Goal: Task Accomplishment & Management: Complete application form

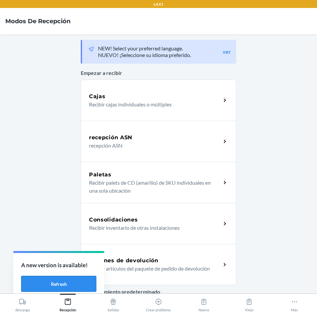
click at [76, 284] on button "Refresh" at bounding box center [58, 283] width 75 height 16
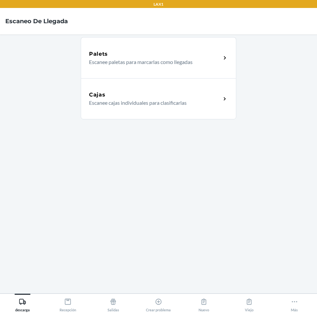
click at [177, 95] on div "Cajas" at bounding box center [155, 95] width 132 height 8
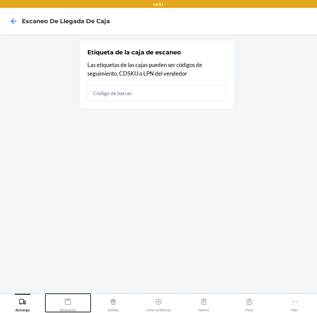
click at [71, 307] on div "Recepción" at bounding box center [68, 303] width 17 height 17
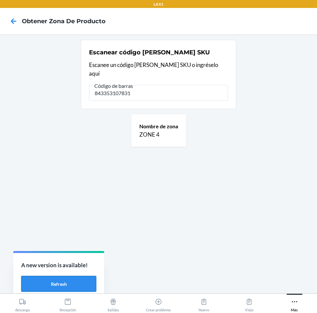
click at [62, 282] on button "Refresh" at bounding box center [58, 283] width 75 height 16
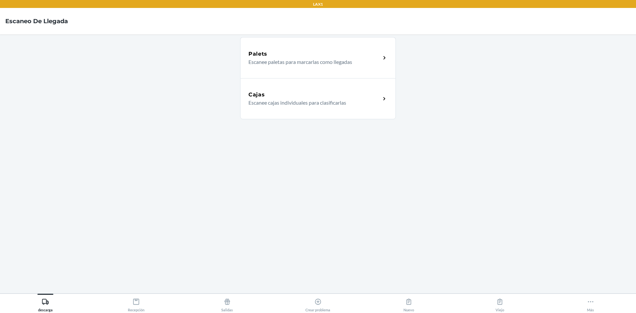
click at [266, 96] on div "Cajas" at bounding box center [314, 95] width 132 height 8
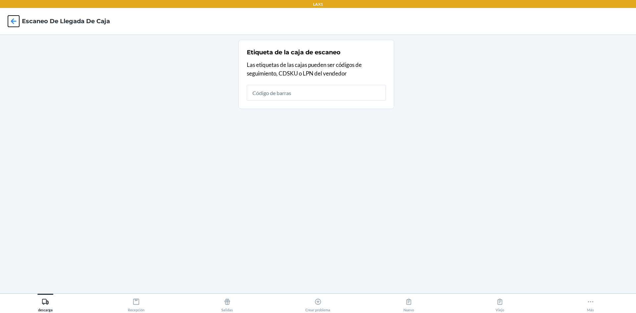
click at [10, 20] on icon at bounding box center [13, 21] width 11 height 11
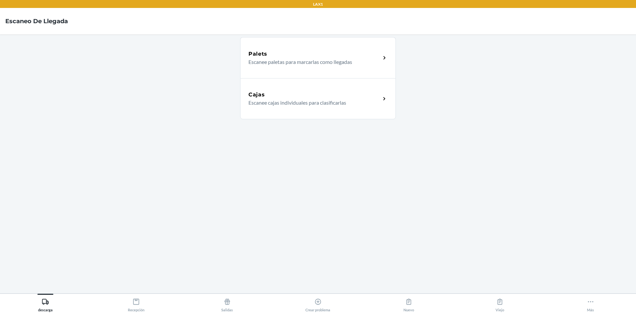
click at [296, 98] on div "Cajas" at bounding box center [314, 95] width 132 height 8
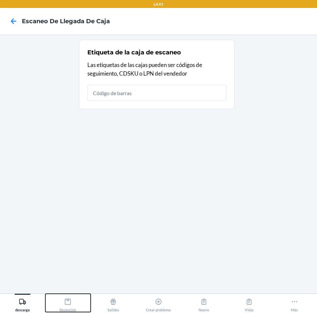
click at [71, 305] on div "Recepción" at bounding box center [68, 303] width 17 height 17
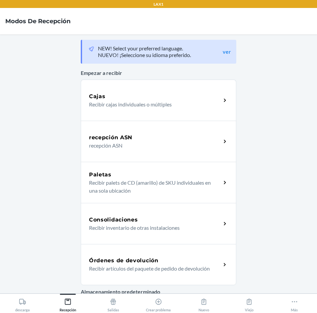
click at [198, 258] on div "Órdenes de devolución" at bounding box center [155, 260] width 132 height 8
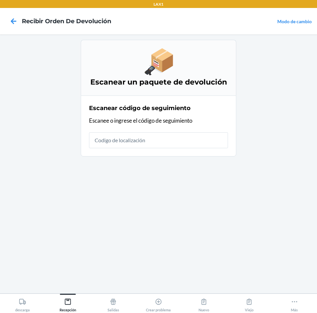
click at [213, 149] on div "Escanear código de seguimiento Escanee o ingrese el código de seguimiento" at bounding box center [158, 126] width 139 height 48
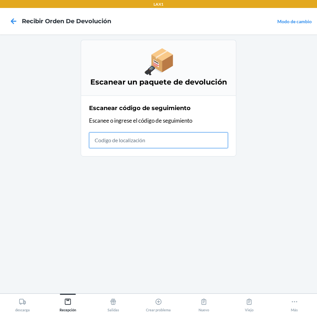
click at [204, 138] on input "text" at bounding box center [158, 140] width 139 height 16
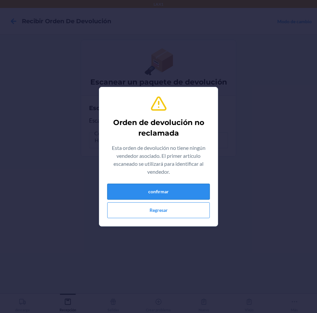
click at [149, 191] on button "confirmar" at bounding box center [158, 191] width 103 height 16
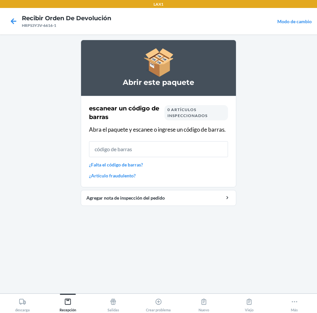
drag, startPoint x: 303, startPoint y: 141, endPoint x: 182, endPoint y: 230, distance: 149.9
click at [182, 241] on div "Abrir este paquete escanear un código [PERSON_NAME] 0 artículos inspeccionados …" at bounding box center [159, 164] width 156 height 248
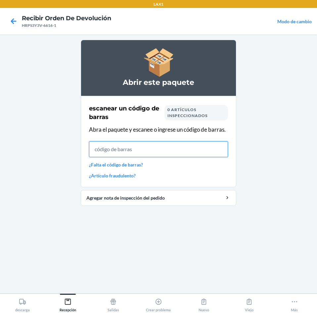
click at [178, 155] on input "text" at bounding box center [158, 149] width 139 height 16
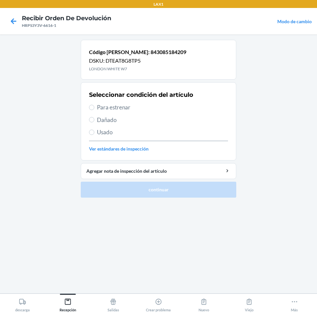
click at [98, 105] on span "Para estrenar" at bounding box center [162, 107] width 131 height 9
click at [94, 105] on input "Para estrenar" at bounding box center [91, 107] width 5 height 5
radio input "true"
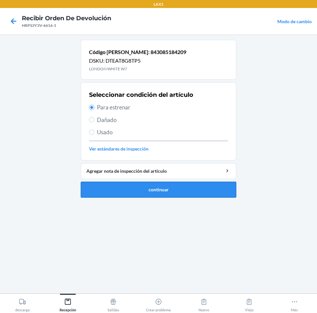
click at [140, 193] on button "continuar" at bounding box center [159, 189] width 156 height 16
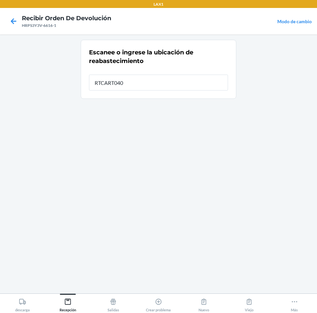
type input "RTCART040"
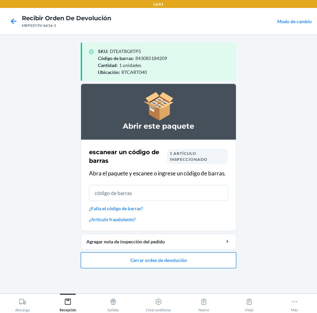
click at [220, 266] on button "Cerrar orden de devolución" at bounding box center [159, 260] width 156 height 16
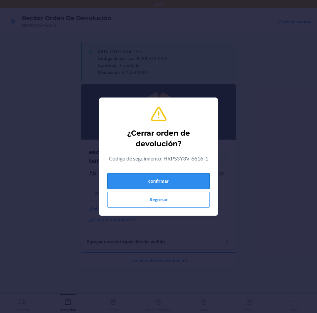
click at [199, 187] on button "confirmar" at bounding box center [158, 181] width 103 height 16
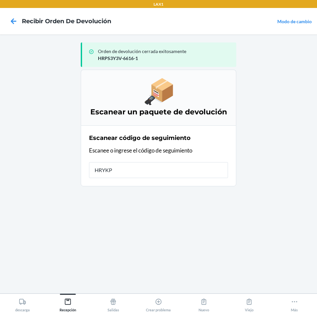
type input "HRYKPL"
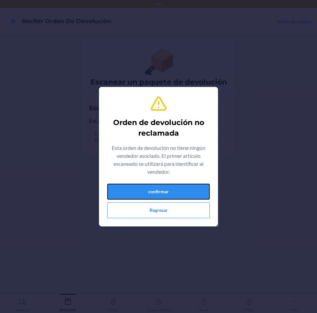
click at [199, 187] on button "confirmar" at bounding box center [158, 191] width 103 height 16
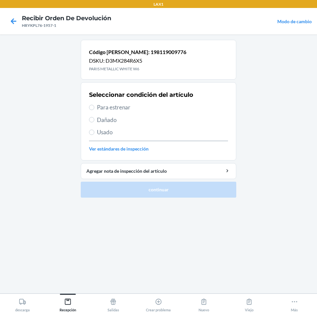
click at [96, 107] on label "Para estrenar" at bounding box center [158, 107] width 139 height 9
click at [94, 107] on input "Para estrenar" at bounding box center [91, 107] width 5 height 5
radio input "true"
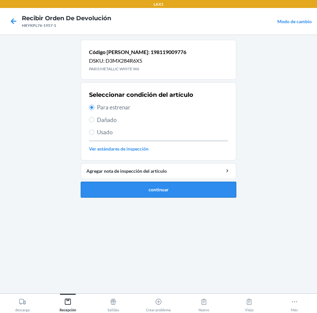
click at [143, 190] on button "continuar" at bounding box center [159, 189] width 156 height 16
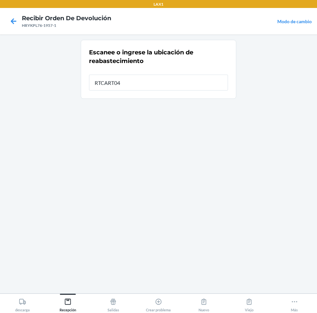
type input "RTCART040"
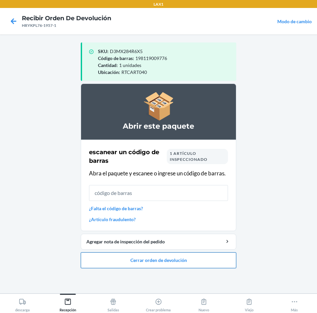
click at [204, 263] on button "Cerrar orden de devolución" at bounding box center [159, 260] width 156 height 16
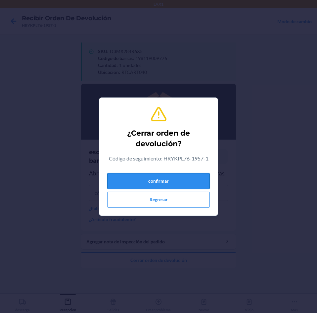
click at [197, 179] on button "confirmar" at bounding box center [158, 181] width 103 height 16
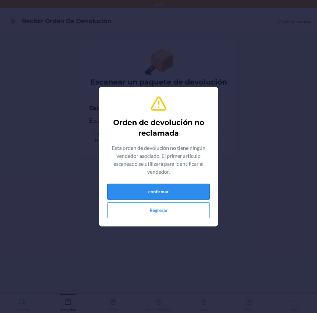
click at [196, 190] on button "confirmar" at bounding box center [158, 191] width 103 height 16
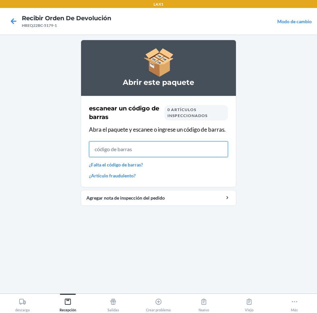
click at [128, 149] on input "text" at bounding box center [158, 149] width 139 height 16
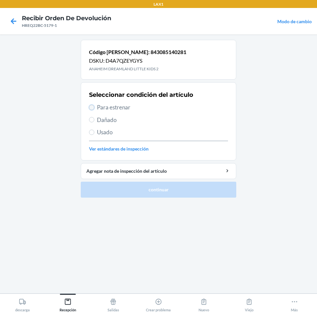
click at [94, 108] on input "Para estrenar" at bounding box center [91, 107] width 5 height 5
radio input "true"
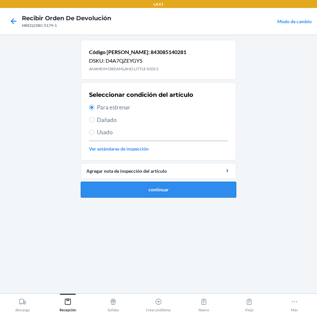
click at [122, 191] on button "continuar" at bounding box center [159, 189] width 156 height 16
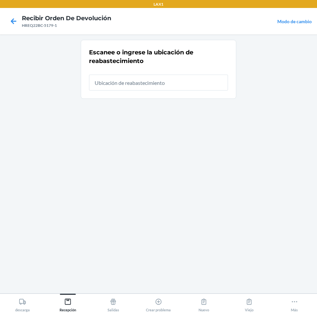
click at [171, 88] on input "text" at bounding box center [158, 82] width 139 height 16
type input "RTCART040"
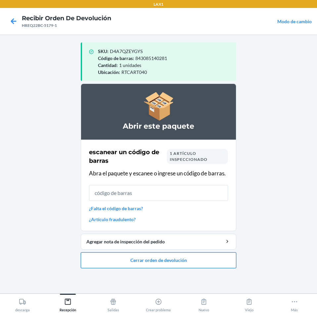
click at [223, 257] on button "Cerrar orden de devolución" at bounding box center [159, 260] width 156 height 16
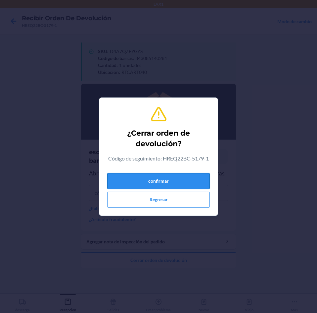
click at [202, 187] on button "confirmar" at bounding box center [158, 181] width 103 height 16
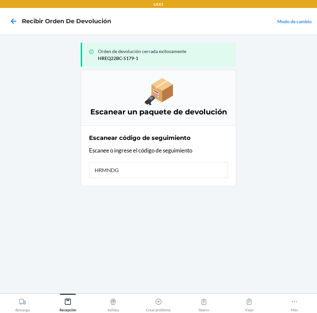
type input "HRMNDGB"
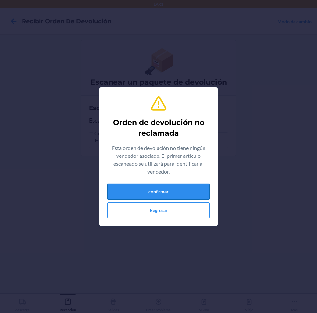
click at [195, 194] on button "confirmar" at bounding box center [158, 191] width 103 height 16
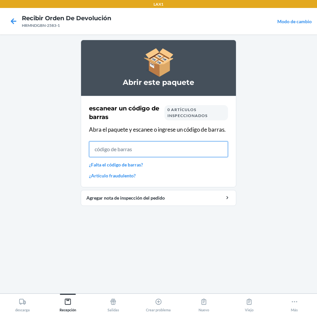
click at [141, 149] on input "text" at bounding box center [158, 149] width 139 height 16
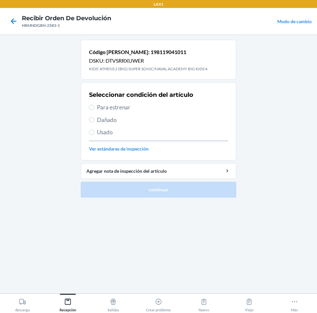
click at [103, 107] on span "Para estrenar" at bounding box center [162, 107] width 131 height 9
click at [94, 107] on input "Para estrenar" at bounding box center [91, 107] width 5 height 5
radio input "true"
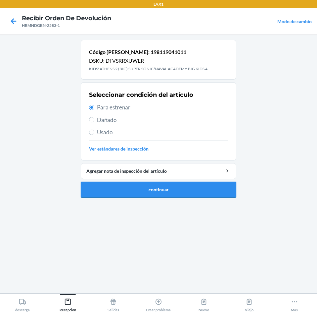
click at [149, 189] on button "continuar" at bounding box center [159, 189] width 156 height 16
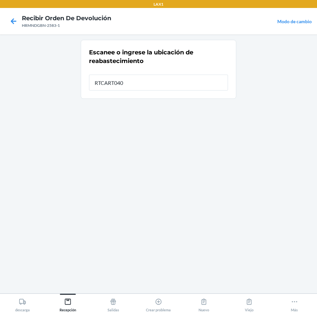
type input "RTCART040"
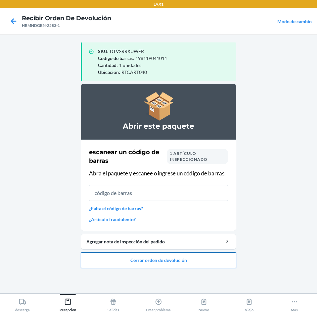
click at [139, 266] on button "Cerrar orden de devolución" at bounding box center [159, 260] width 156 height 16
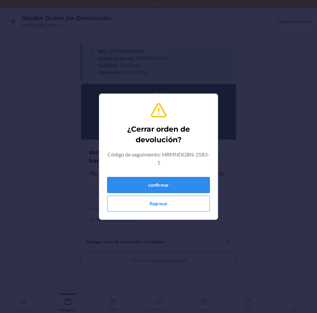
click at [165, 188] on button "confirmar" at bounding box center [158, 185] width 103 height 16
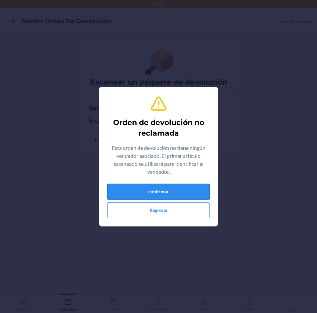
click at [168, 192] on button "confirmar" at bounding box center [158, 191] width 103 height 16
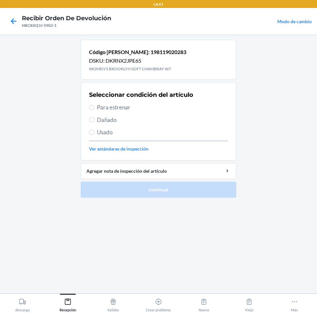
click at [102, 108] on span "Para estrenar" at bounding box center [162, 107] width 131 height 9
click at [94, 108] on input "Para estrenar" at bounding box center [91, 107] width 5 height 5
radio input "true"
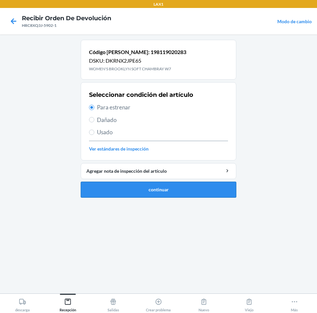
click at [196, 187] on button "continuar" at bounding box center [159, 189] width 156 height 16
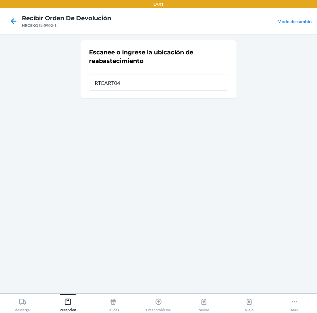
type input "RTCART040"
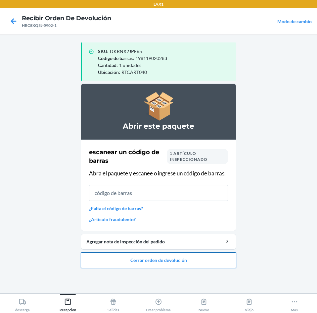
click at [206, 260] on button "Cerrar orden de devolución" at bounding box center [159, 260] width 156 height 16
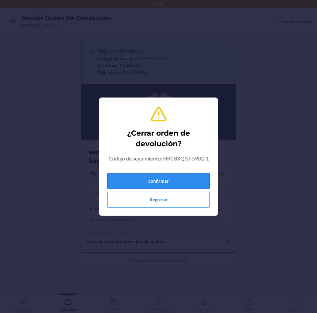
click at [181, 186] on button "confirmar" at bounding box center [158, 181] width 103 height 16
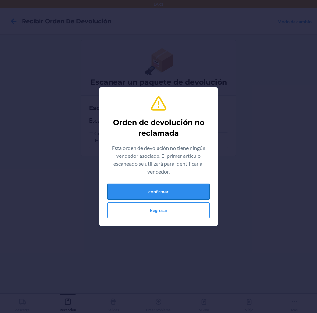
click at [191, 190] on button "confirmar" at bounding box center [158, 191] width 103 height 16
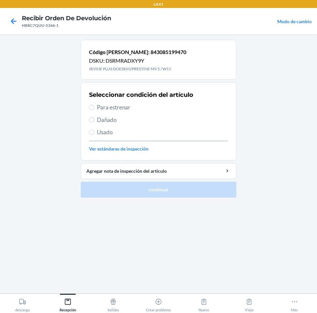
click at [97, 107] on span "Para estrenar" at bounding box center [162, 107] width 131 height 9
click at [94, 107] on input "Para estrenar" at bounding box center [91, 107] width 5 height 5
radio input "true"
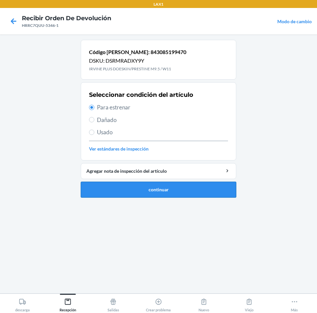
click at [149, 190] on button "continuar" at bounding box center [159, 189] width 156 height 16
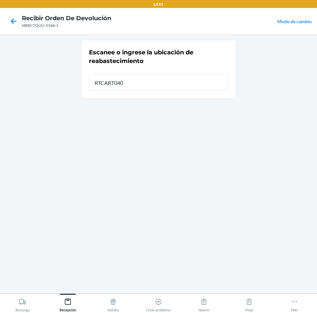
type input "RTCART040"
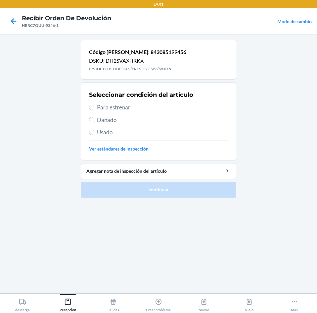
click at [89, 109] on label "Para estrenar" at bounding box center [158, 107] width 139 height 9
click at [89, 109] on input "Para estrenar" at bounding box center [91, 107] width 5 height 5
radio input "true"
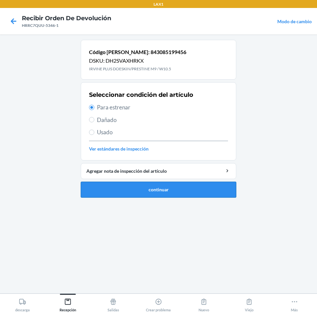
click at [117, 189] on button "continuar" at bounding box center [159, 189] width 156 height 16
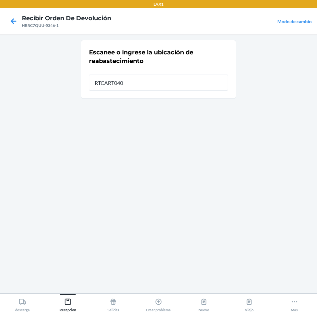
type input "RTCART040"
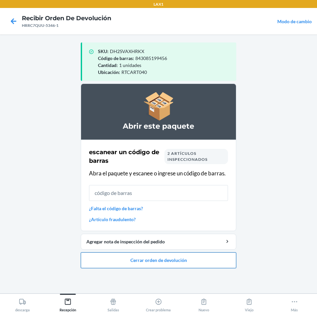
click at [195, 260] on button "Cerrar orden de devolución" at bounding box center [159, 260] width 156 height 16
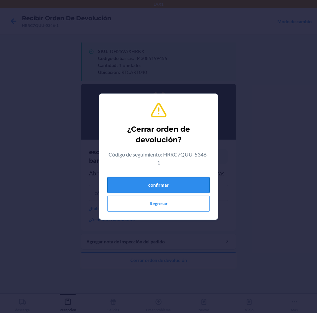
click at [187, 186] on button "confirmar" at bounding box center [158, 185] width 103 height 16
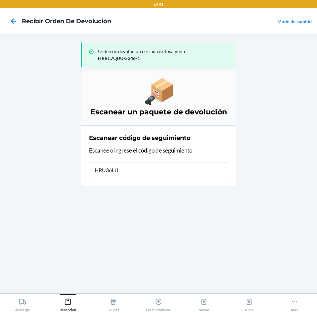
type input "HRU36LUB"
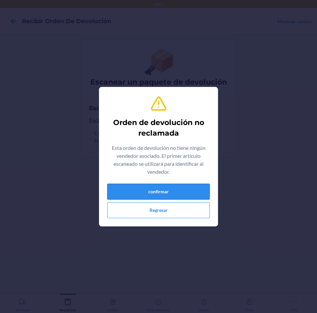
click at [198, 185] on button "confirmar" at bounding box center [158, 191] width 103 height 16
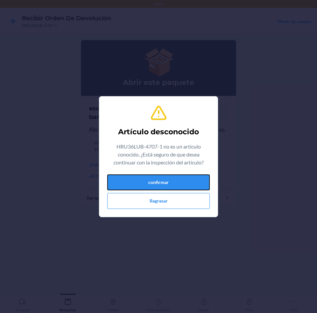
click at [198, 177] on button "confirmar" at bounding box center [158, 182] width 103 height 16
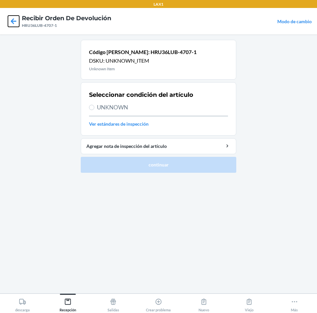
click at [10, 17] on icon at bounding box center [13, 21] width 11 height 11
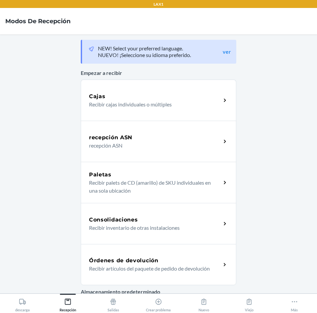
click at [132, 270] on p "Recibir artículos del paquete de pedido de devolución" at bounding box center [152, 268] width 127 height 8
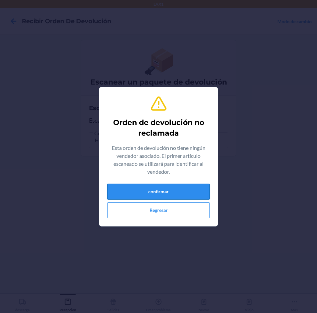
click at [141, 187] on button "confirmar" at bounding box center [158, 191] width 103 height 16
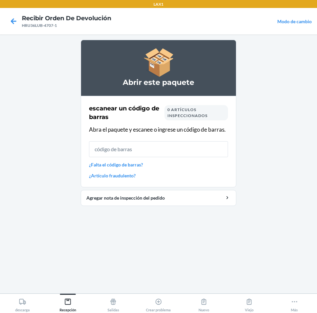
drag, startPoint x: 145, startPoint y: 155, endPoint x: 156, endPoint y: 147, distance: 12.9
click at [155, 148] on input "text" at bounding box center [158, 149] width 139 height 16
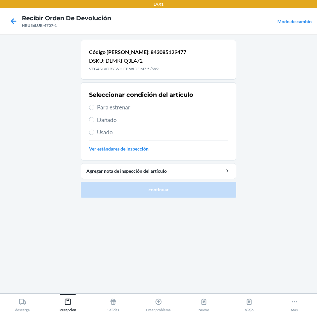
click at [95, 110] on label "Para estrenar" at bounding box center [158, 107] width 139 height 9
click at [94, 110] on input "Para estrenar" at bounding box center [91, 107] width 5 height 5
radio input "true"
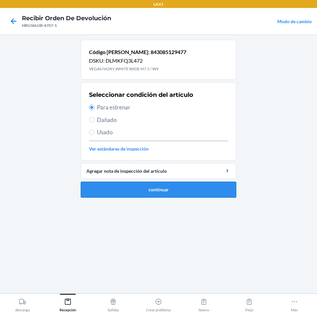
click at [186, 190] on button "continuar" at bounding box center [159, 189] width 156 height 16
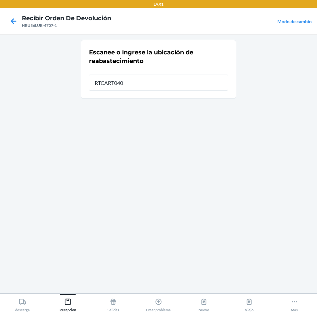
type input "RTCART040"
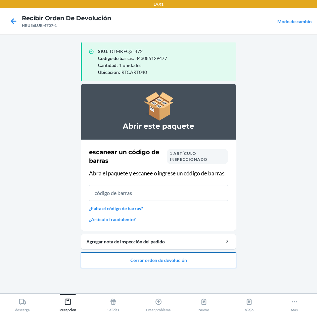
click at [206, 265] on button "Cerrar orden de devolución" at bounding box center [159, 260] width 156 height 16
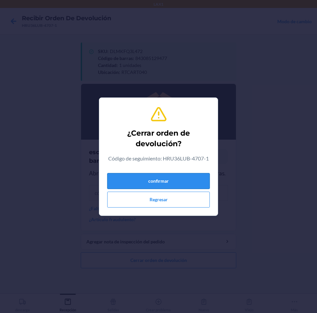
click at [173, 177] on button "confirmar" at bounding box center [158, 181] width 103 height 16
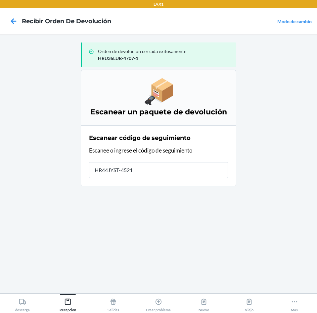
type input "HR44JYST-4521-"
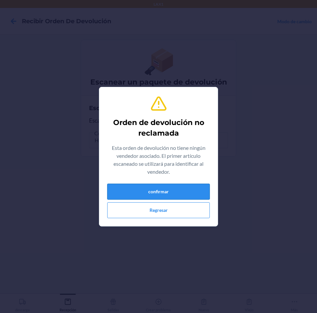
click at [183, 191] on button "confirmar" at bounding box center [158, 191] width 103 height 16
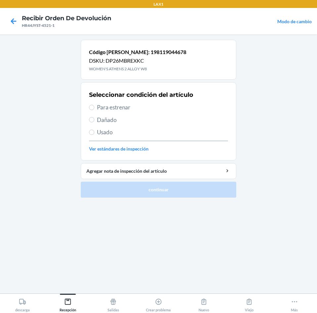
click at [95, 107] on label "Para estrenar" at bounding box center [158, 107] width 139 height 9
click at [94, 107] on input "Para estrenar" at bounding box center [91, 107] width 5 height 5
radio input "true"
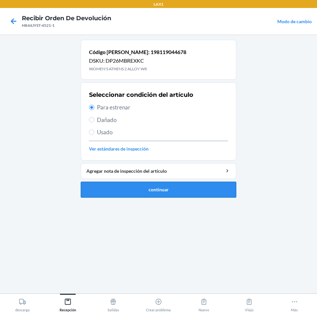
click at [166, 191] on button "continuar" at bounding box center [159, 189] width 156 height 16
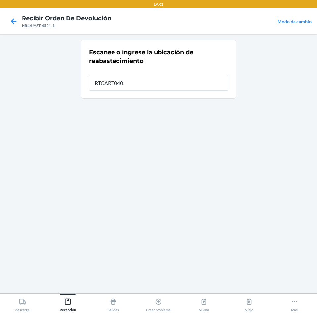
type input "RTCART040"
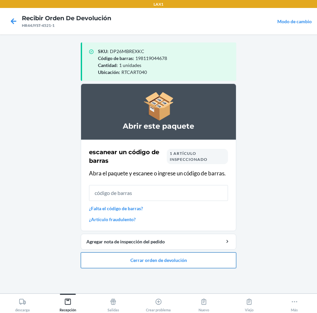
click at [200, 258] on button "Cerrar orden de devolución" at bounding box center [159, 260] width 156 height 16
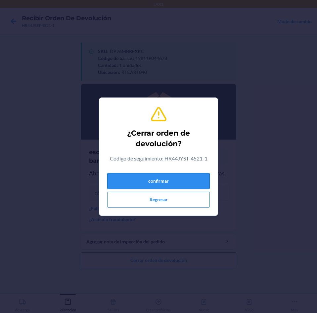
click at [187, 183] on button "confirmar" at bounding box center [158, 181] width 103 height 16
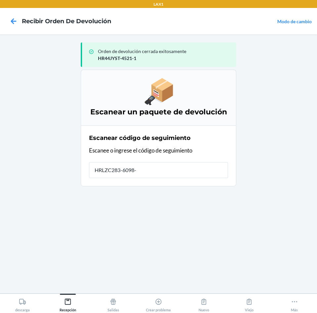
type input "HRLZC283-6098-1"
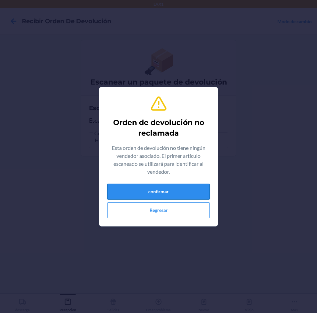
click at [164, 191] on button "confirmar" at bounding box center [158, 191] width 103 height 16
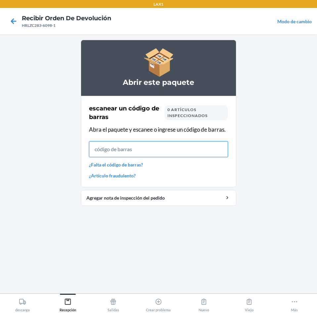
drag, startPoint x: 157, startPoint y: 146, endPoint x: 150, endPoint y: 142, distance: 8.2
click at [158, 145] on input "text" at bounding box center [158, 149] width 139 height 16
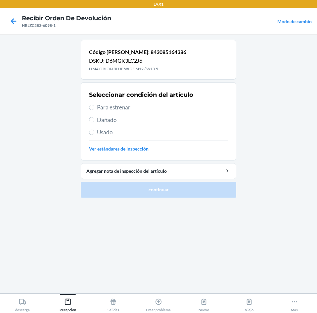
drag, startPoint x: 103, startPoint y: 105, endPoint x: 105, endPoint y: 113, distance: 8.3
click at [103, 106] on span "Para estrenar" at bounding box center [162, 107] width 131 height 9
click at [94, 106] on input "Para estrenar" at bounding box center [91, 107] width 5 height 5
radio input "true"
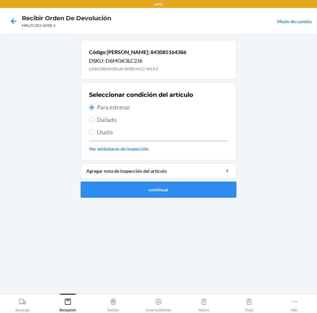
click at [155, 193] on button "continuar" at bounding box center [159, 189] width 156 height 16
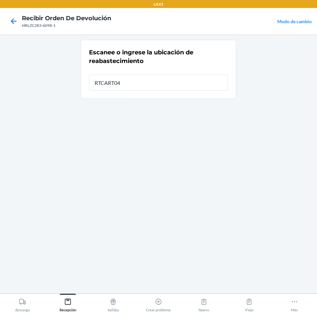
type input "RTCART040"
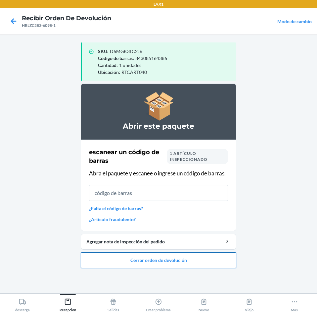
click at [172, 261] on button "Cerrar orden de devolución" at bounding box center [159, 260] width 156 height 16
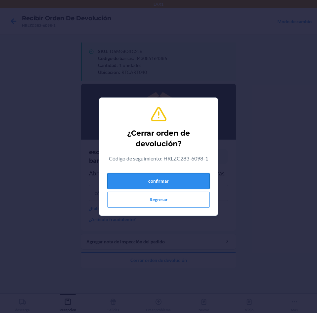
click at [201, 178] on button "confirmar" at bounding box center [158, 181] width 103 height 16
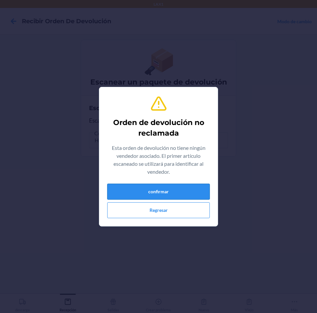
click at [192, 194] on button "confirmar" at bounding box center [158, 191] width 103 height 16
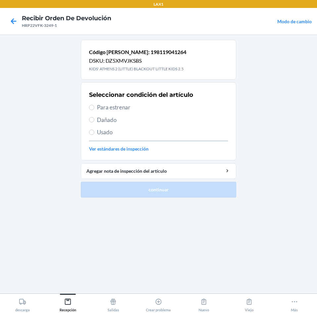
click at [95, 107] on label "Para estrenar" at bounding box center [158, 107] width 139 height 9
click at [94, 107] on input "Para estrenar" at bounding box center [91, 107] width 5 height 5
radio input "true"
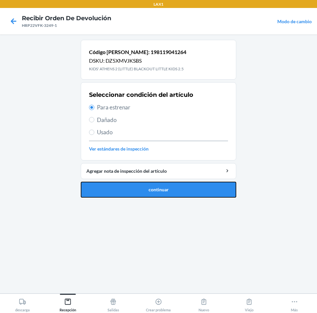
drag, startPoint x: 165, startPoint y: 190, endPoint x: 175, endPoint y: 186, distance: 11.1
click at [169, 189] on button "continuar" at bounding box center [159, 189] width 156 height 16
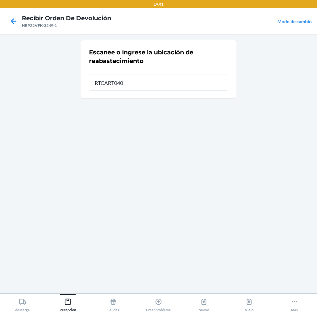
type input "RTCART040"
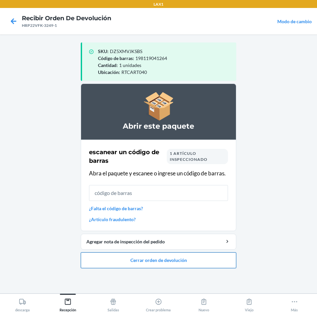
click at [212, 259] on button "Cerrar orden de devolución" at bounding box center [159, 260] width 156 height 16
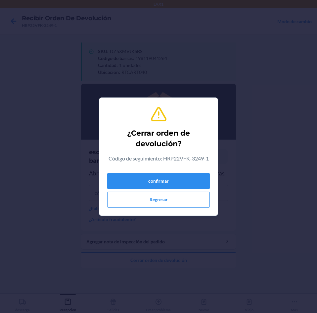
click at [184, 171] on div "confirmar Regresar" at bounding box center [158, 188] width 103 height 37
click at [182, 177] on button "confirmar" at bounding box center [158, 181] width 103 height 16
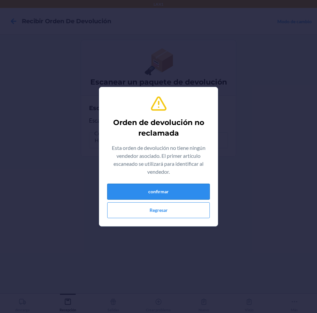
click at [184, 188] on button "confirmar" at bounding box center [158, 191] width 103 height 16
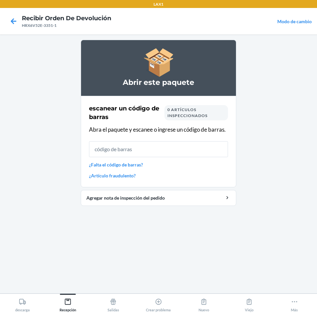
click at [190, 137] on div "escanear un código [PERSON_NAME] 0 artículos inspeccionados Abra el paquete y e…" at bounding box center [158, 141] width 139 height 79
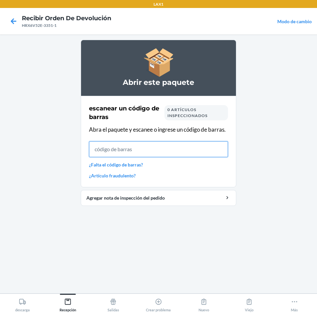
click at [188, 154] on input "text" at bounding box center [158, 149] width 139 height 16
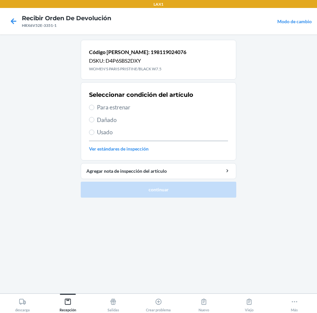
click at [102, 107] on span "Para estrenar" at bounding box center [162, 107] width 131 height 9
click at [94, 107] on input "Para estrenar" at bounding box center [91, 107] width 5 height 5
radio input "true"
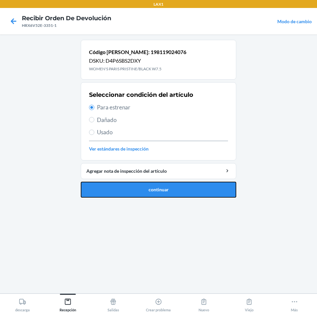
drag, startPoint x: 145, startPoint y: 190, endPoint x: 156, endPoint y: 177, distance: 16.9
click at [145, 190] on button "continuar" at bounding box center [159, 189] width 156 height 16
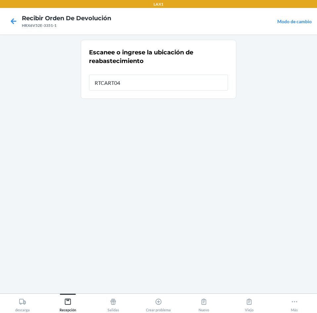
type input "RTCART040"
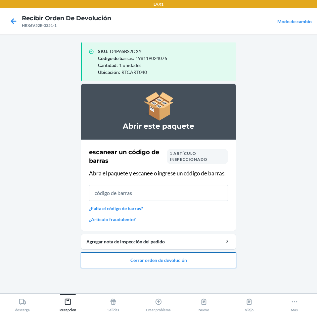
click at [225, 260] on button "Cerrar orden de devolución" at bounding box center [159, 260] width 156 height 16
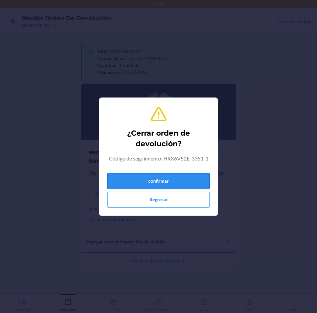
click at [206, 180] on button "confirmar" at bounding box center [158, 181] width 103 height 16
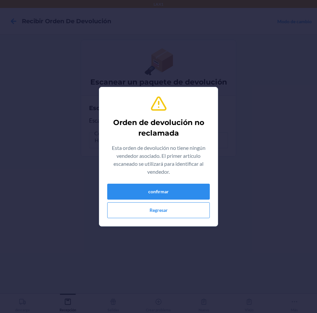
click at [187, 183] on div "Orden de devolución no reclamada Esta orden de devolución no tiene ningún vende…" at bounding box center [158, 156] width 103 height 128
click at [191, 192] on button "confirmar" at bounding box center [158, 191] width 103 height 16
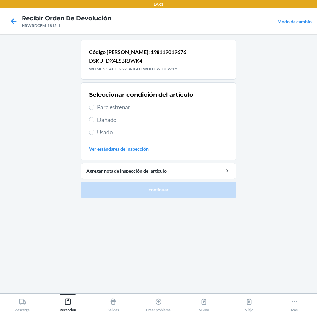
click at [95, 108] on label "Para estrenar" at bounding box center [158, 107] width 139 height 9
click at [94, 108] on input "Para estrenar" at bounding box center [91, 107] width 5 height 5
radio input "true"
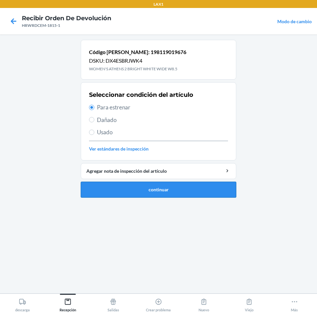
click at [132, 192] on button "continuar" at bounding box center [159, 189] width 156 height 16
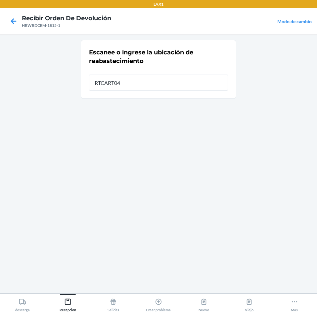
type input "RTCART040"
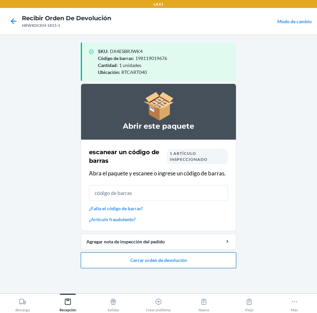
click at [197, 258] on button "Cerrar orden de devolución" at bounding box center [159, 260] width 156 height 16
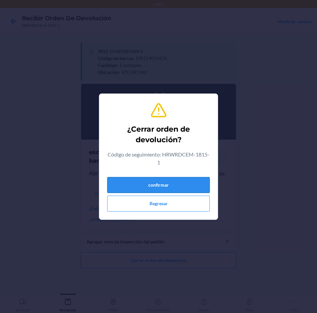
click at [196, 185] on button "confirmar" at bounding box center [158, 185] width 103 height 16
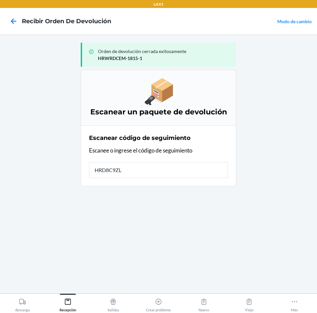
type input "HRD8C9ZL-"
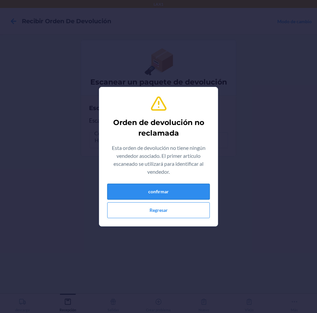
click at [168, 188] on button "confirmar" at bounding box center [158, 191] width 103 height 16
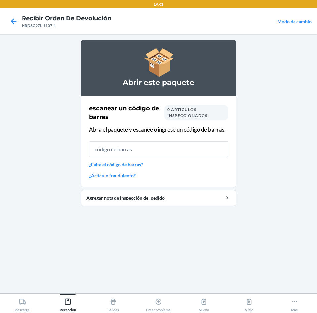
click at [157, 150] on input "text" at bounding box center [158, 149] width 139 height 16
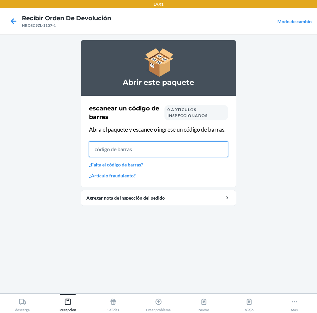
click at [217, 154] on input "text" at bounding box center [158, 149] width 139 height 16
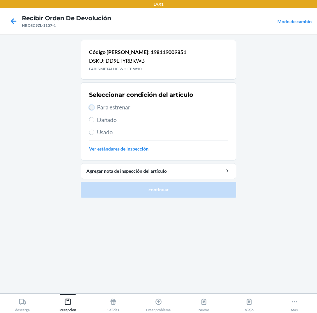
click at [93, 107] on input "Para estrenar" at bounding box center [91, 107] width 5 height 5
radio input "true"
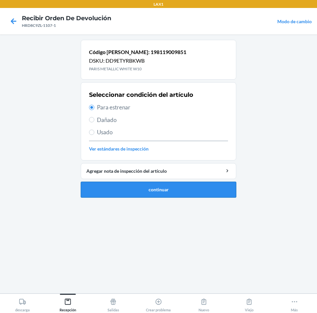
click at [137, 196] on button "continuar" at bounding box center [159, 189] width 156 height 16
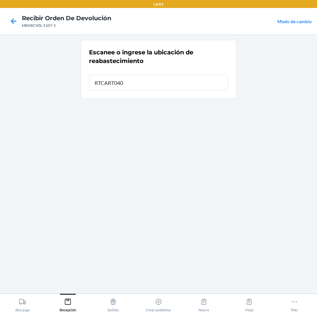
type input "RTCART040"
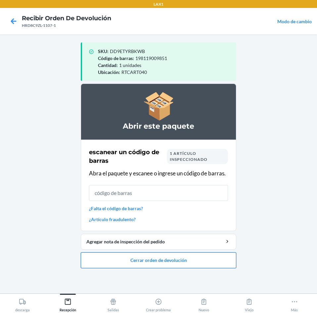
click at [155, 263] on button "Cerrar orden de devolución" at bounding box center [159, 260] width 156 height 16
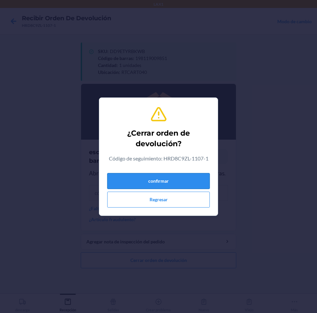
click at [201, 181] on button "confirmar" at bounding box center [158, 181] width 103 height 16
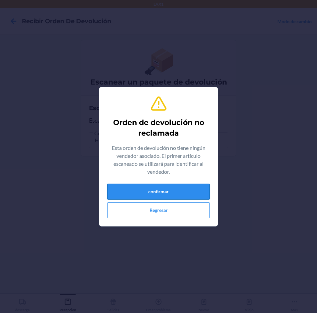
click at [201, 185] on button "confirmar" at bounding box center [158, 191] width 103 height 16
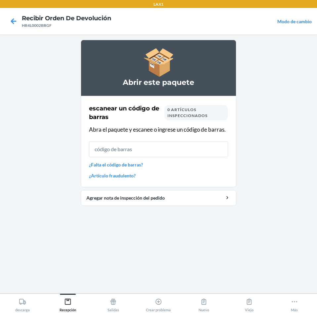
click at [168, 149] on input "text" at bounding box center [158, 149] width 139 height 16
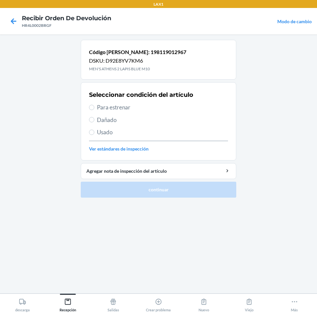
click at [101, 129] on span "Usado" at bounding box center [162, 132] width 131 height 9
click at [94, 129] on input "Usado" at bounding box center [91, 131] width 5 height 5
radio input "true"
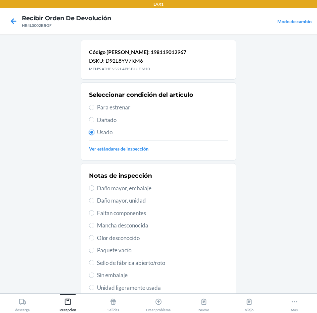
scroll to position [86, 0]
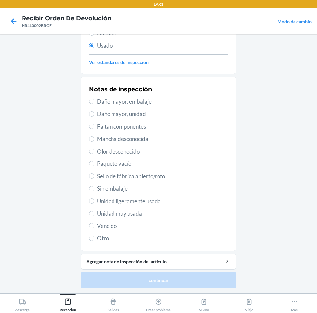
click at [115, 214] on span "Unidad muy usada" at bounding box center [162, 213] width 131 height 9
click at [94, 214] on input "Unidad muy usada" at bounding box center [91, 213] width 5 height 5
radio input "true"
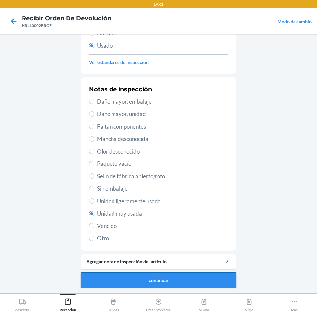
click at [137, 280] on button "continuar" at bounding box center [159, 280] width 156 height 16
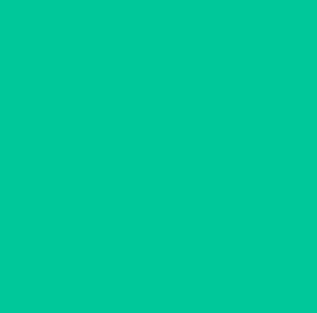
scroll to position [0, 0]
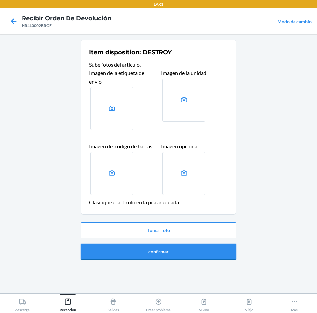
click at [231, 253] on button "confirmar" at bounding box center [159, 251] width 156 height 16
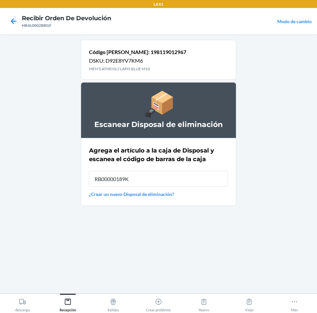
type input "RB00000189K"
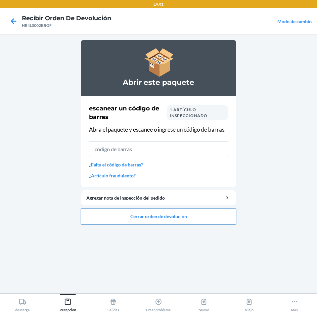
click at [149, 218] on button "Cerrar orden de devolución" at bounding box center [159, 216] width 156 height 16
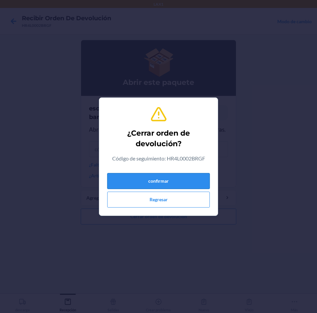
click at [166, 179] on button "confirmar" at bounding box center [158, 181] width 103 height 16
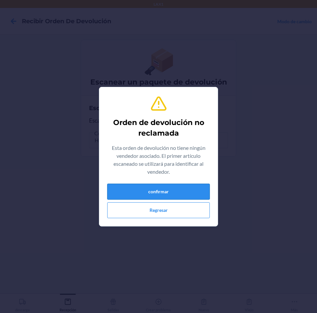
click at [160, 193] on button "confirmar" at bounding box center [158, 191] width 103 height 16
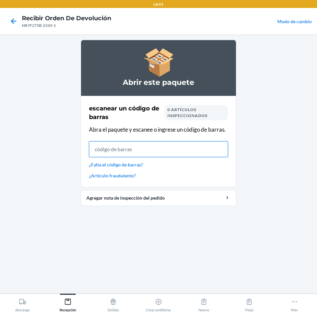
click at [127, 150] on input "text" at bounding box center [158, 149] width 139 height 16
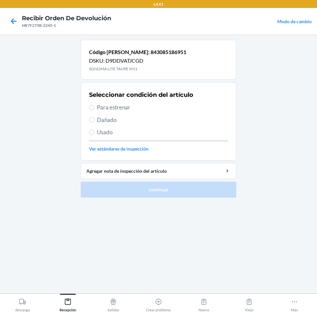
click at [97, 108] on span "Para estrenar" at bounding box center [162, 107] width 131 height 9
click at [94, 108] on input "Para estrenar" at bounding box center [91, 107] width 5 height 5
radio input "true"
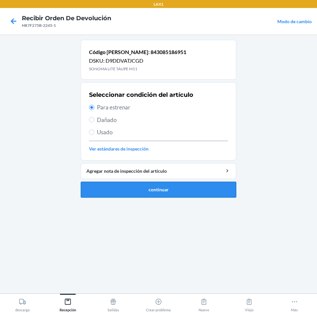
click at [139, 191] on button "continuar" at bounding box center [159, 189] width 156 height 16
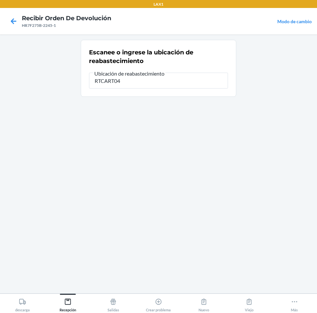
type input "RTCART040"
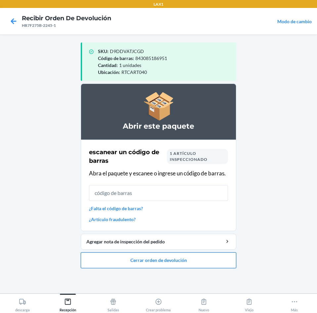
drag, startPoint x: 197, startPoint y: 264, endPoint x: 198, endPoint y: 260, distance: 4.4
click at [198, 262] on button "Cerrar orden de devolución" at bounding box center [159, 260] width 156 height 16
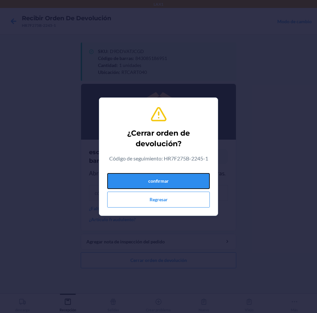
drag, startPoint x: 185, startPoint y: 173, endPoint x: 188, endPoint y: 168, distance: 6.2
click at [187, 169] on div "¿Cerrar orden de devolución? Código de seguimiento: HR7F275B-2245-1 confirmar R…" at bounding box center [158, 156] width 103 height 107
drag, startPoint x: 150, startPoint y: 181, endPoint x: 152, endPoint y: 178, distance: 3.7
click at [151, 180] on button "confirmar" at bounding box center [158, 181] width 103 height 16
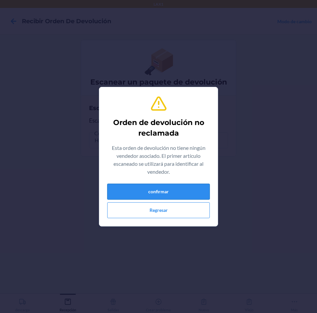
click at [178, 194] on button "confirmar" at bounding box center [158, 191] width 103 height 16
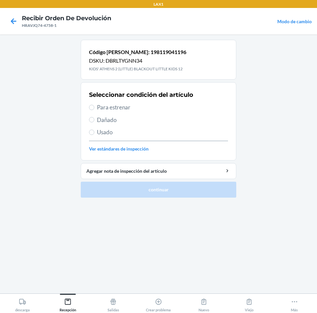
click at [97, 109] on span "Para estrenar" at bounding box center [162, 107] width 131 height 9
click at [94, 109] on input "Para estrenar" at bounding box center [91, 107] width 5 height 5
radio input "true"
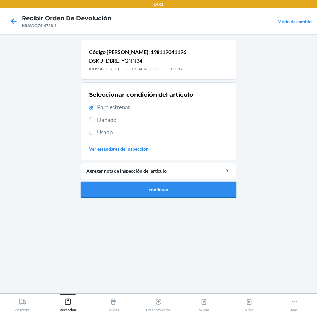
click at [127, 188] on button "continuar" at bounding box center [159, 189] width 156 height 16
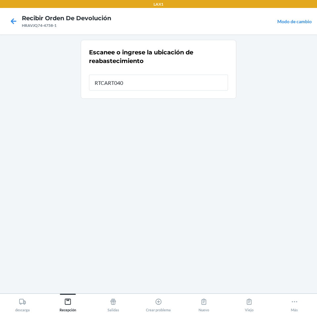
type input "RTCART040"
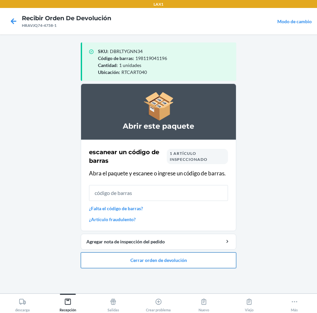
click at [226, 260] on button "Cerrar orden de devolución" at bounding box center [159, 260] width 156 height 16
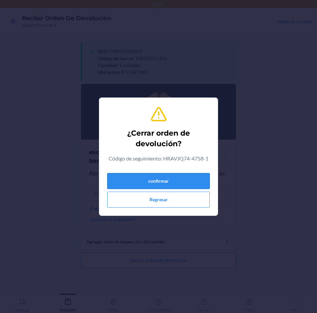
drag, startPoint x: 199, startPoint y: 179, endPoint x: 205, endPoint y: 174, distance: 7.8
click at [201, 179] on button "confirmar" at bounding box center [158, 181] width 103 height 16
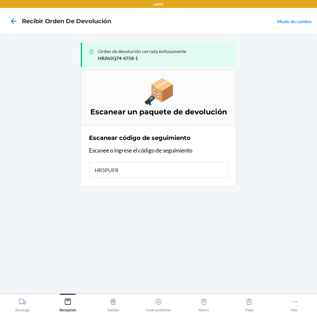
type input "HR5PUFRZ"
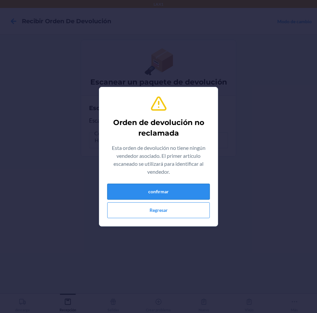
click at [173, 187] on button "confirmar" at bounding box center [158, 191] width 103 height 16
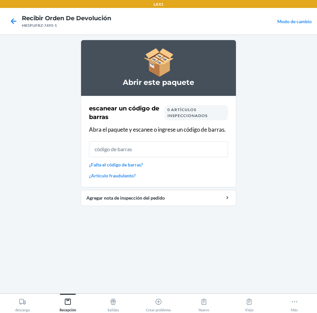
click at [139, 157] on div "escanear un código [PERSON_NAME] 0 artículos inspeccionados Abra el paquete y e…" at bounding box center [158, 141] width 139 height 79
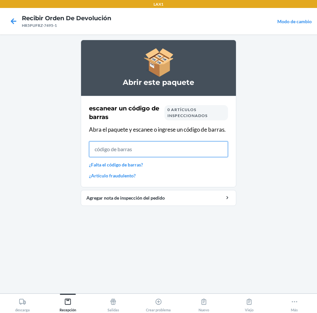
click at [141, 144] on input "text" at bounding box center [158, 149] width 139 height 16
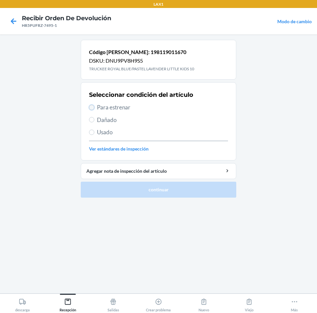
drag, startPoint x: 93, startPoint y: 105, endPoint x: 108, endPoint y: 125, distance: 24.4
click at [93, 106] on input "Para estrenar" at bounding box center [91, 107] width 5 height 5
radio input "true"
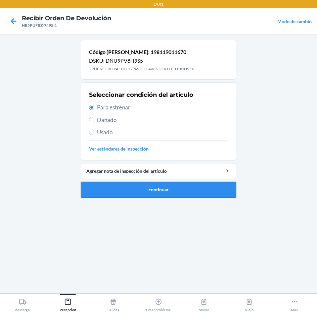
click at [140, 192] on button "continuar" at bounding box center [159, 189] width 156 height 16
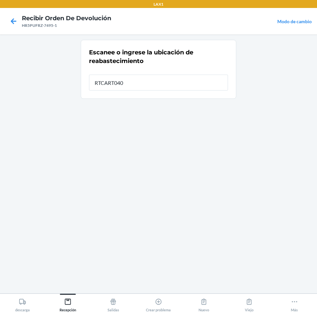
type input "RTCART040"
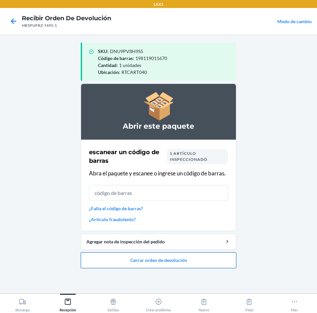
click at [190, 261] on button "Cerrar orden de devolución" at bounding box center [159, 260] width 156 height 16
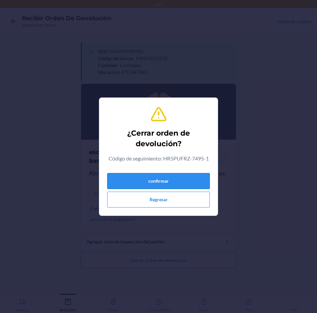
click at [196, 183] on button "confirmar" at bounding box center [158, 181] width 103 height 16
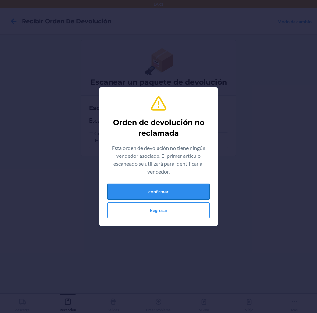
click at [128, 194] on button "confirmar" at bounding box center [158, 191] width 103 height 16
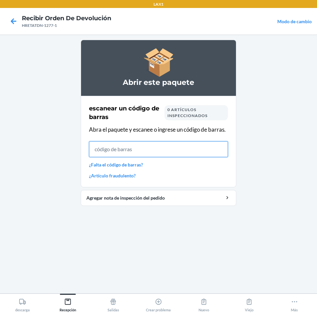
click at [146, 148] on input "text" at bounding box center [158, 149] width 139 height 16
click at [195, 152] on input "text" at bounding box center [158, 149] width 139 height 16
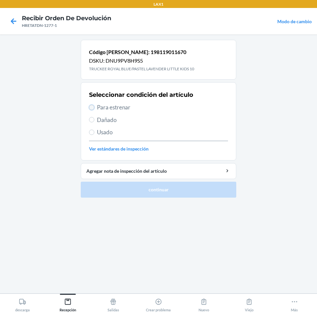
click at [93, 108] on input "Para estrenar" at bounding box center [91, 107] width 5 height 5
radio input "true"
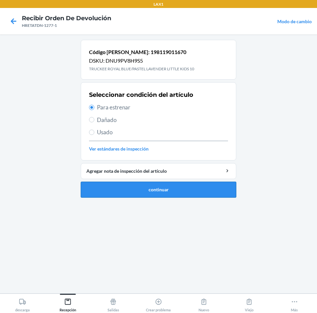
click at [144, 186] on button "continuar" at bounding box center [159, 189] width 156 height 16
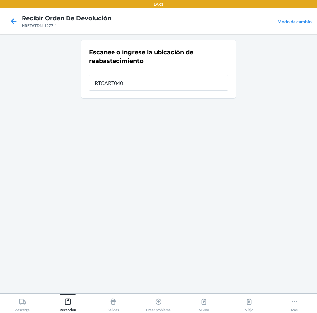
type input "RTCART040"
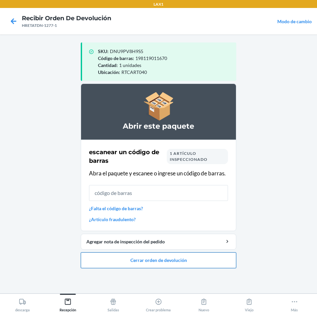
click at [194, 258] on button "Cerrar orden de devolución" at bounding box center [159, 260] width 156 height 16
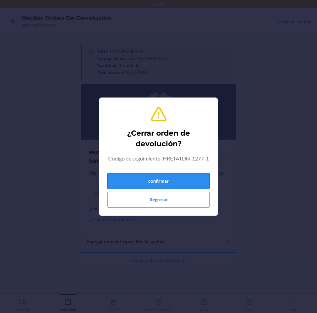
click at [205, 185] on button "confirmar" at bounding box center [158, 181] width 103 height 16
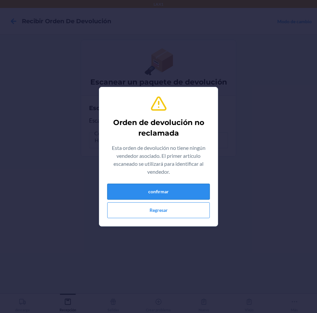
click at [177, 190] on button "confirmar" at bounding box center [158, 191] width 103 height 16
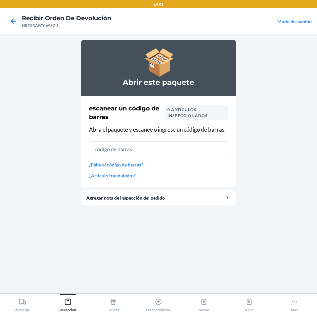
click at [150, 154] on input "text" at bounding box center [158, 149] width 139 height 16
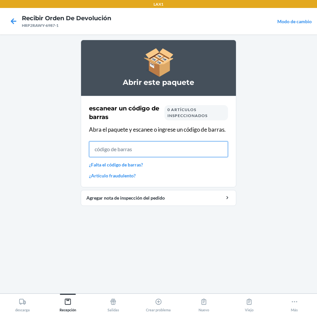
click at [151, 152] on input "text" at bounding box center [158, 149] width 139 height 16
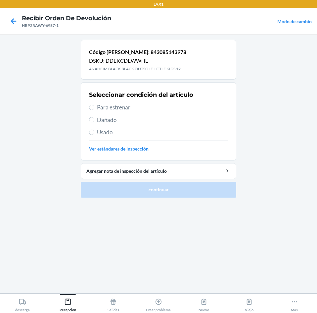
click at [93, 110] on label "Para estrenar" at bounding box center [158, 107] width 139 height 9
click at [93, 110] on input "Para estrenar" at bounding box center [91, 107] width 5 height 5
radio input "true"
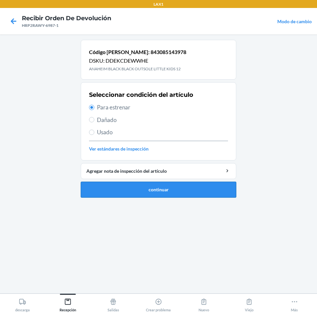
click at [199, 194] on button "continuar" at bounding box center [159, 189] width 156 height 16
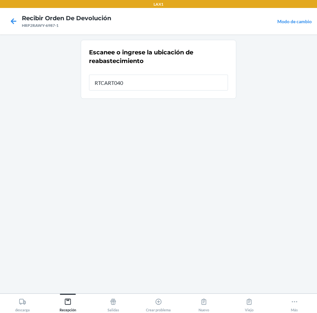
type input "RTCART040"
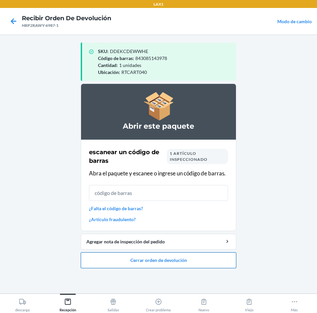
click at [220, 264] on button "Cerrar orden de devolución" at bounding box center [159, 260] width 156 height 16
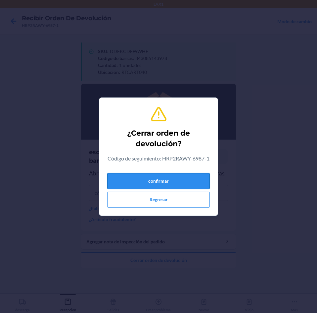
click at [184, 183] on button "confirmar" at bounding box center [158, 181] width 103 height 16
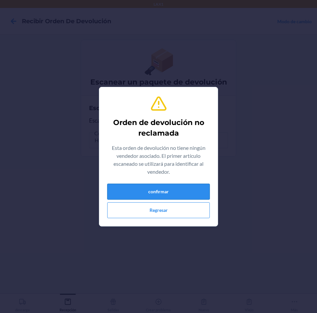
click at [184, 188] on button "confirmar" at bounding box center [158, 191] width 103 height 16
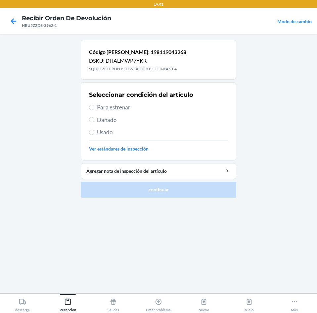
click at [116, 108] on span "Para estrenar" at bounding box center [162, 107] width 131 height 9
click at [94, 108] on input "Para estrenar" at bounding box center [91, 107] width 5 height 5
radio input "true"
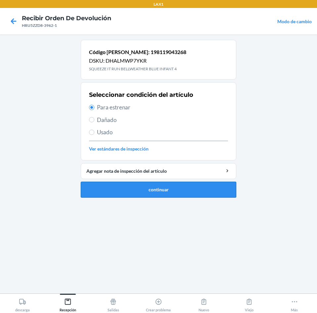
click at [149, 192] on button "continuar" at bounding box center [159, 189] width 156 height 16
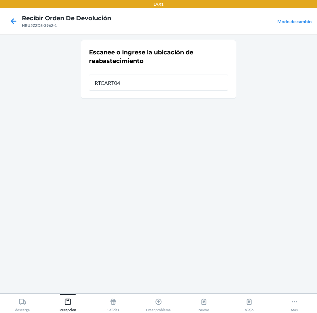
type input "RTCART040"
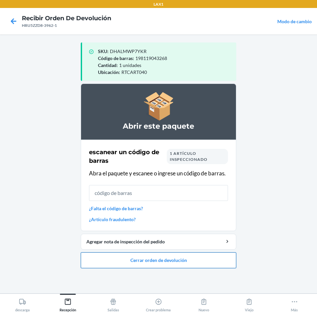
click at [187, 266] on button "Cerrar orden de devolución" at bounding box center [159, 260] width 156 height 16
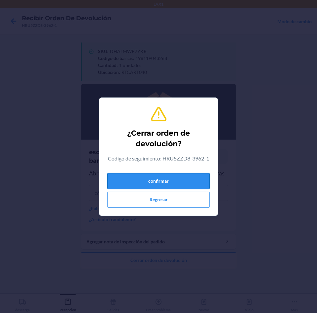
click at [192, 180] on button "confirmar" at bounding box center [158, 181] width 103 height 16
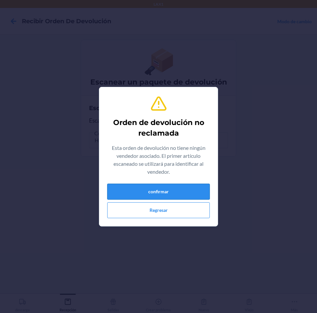
click at [174, 190] on button "confirmar" at bounding box center [158, 191] width 103 height 16
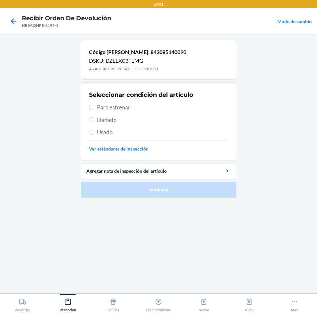
click at [106, 105] on span "Para estrenar" at bounding box center [162, 107] width 131 height 9
click at [94, 105] on input "Para estrenar" at bounding box center [91, 107] width 5 height 5
radio input "true"
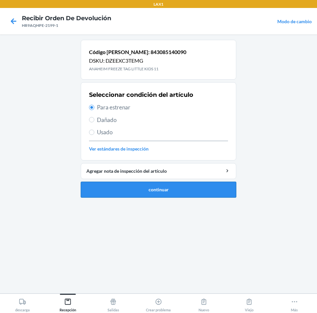
click at [173, 191] on button "continuar" at bounding box center [159, 189] width 156 height 16
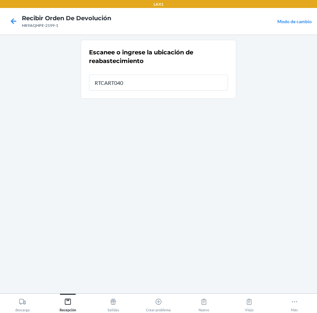
type input "RTCART040"
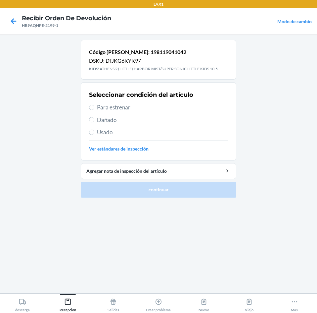
click at [96, 105] on label "Para estrenar" at bounding box center [158, 107] width 139 height 9
click at [94, 105] on input "Para estrenar" at bounding box center [91, 107] width 5 height 5
radio input "true"
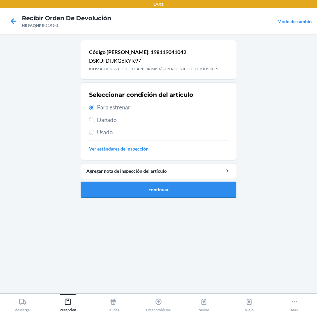
click at [138, 188] on button "continuar" at bounding box center [159, 189] width 156 height 16
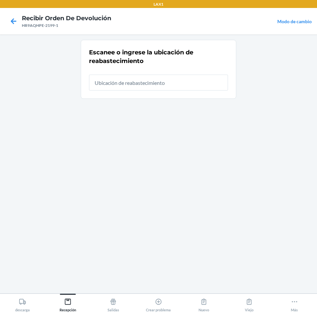
click at [210, 89] on input "text" at bounding box center [158, 82] width 139 height 16
type input "RTCART040"
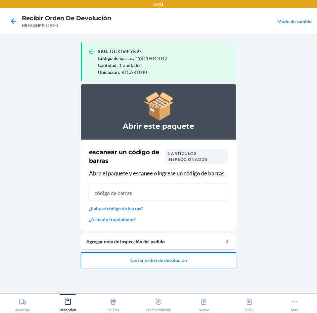
click at [200, 264] on button "Cerrar orden de devolución" at bounding box center [159, 260] width 156 height 16
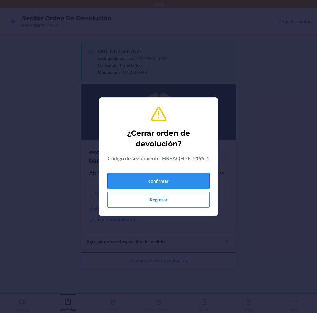
click at [195, 184] on button "confirmar" at bounding box center [158, 181] width 103 height 16
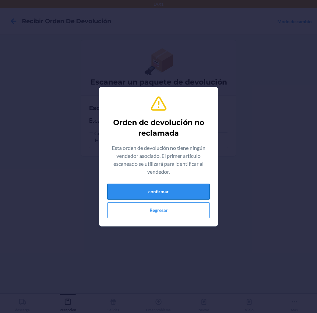
click at [198, 189] on button "confirmar" at bounding box center [158, 191] width 103 height 16
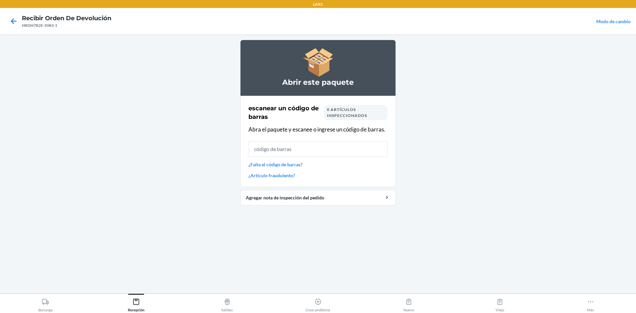
click at [122, 67] on main "Abrir este paquete escanear un código [PERSON_NAME] 0 artículos inspeccionados …" at bounding box center [318, 163] width 636 height 259
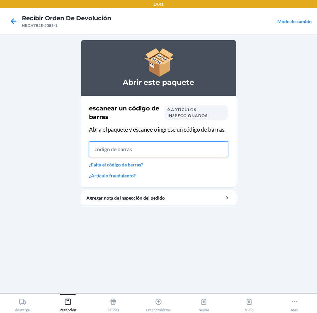
click at [202, 153] on input "text" at bounding box center [158, 149] width 139 height 16
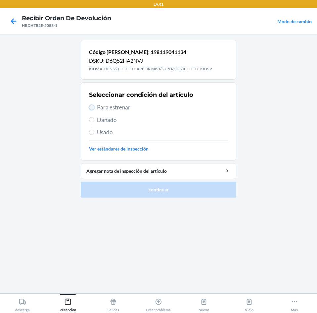
click at [94, 107] on input "Para estrenar" at bounding box center [91, 107] width 5 height 5
radio input "true"
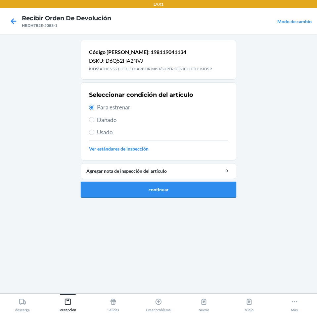
click at [178, 192] on button "continuar" at bounding box center [159, 189] width 156 height 16
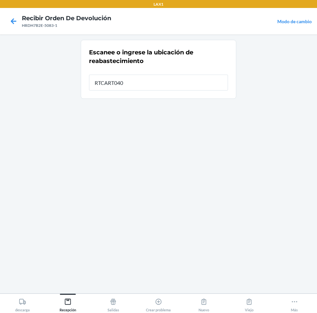
type input "RTCART040"
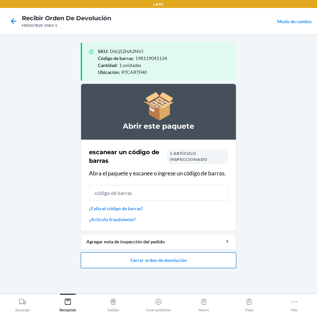
click at [188, 259] on button "Cerrar orden de devolución" at bounding box center [159, 260] width 156 height 16
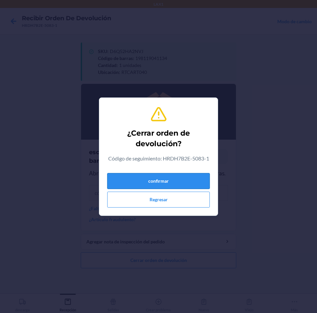
click at [203, 180] on button "confirmar" at bounding box center [158, 181] width 103 height 16
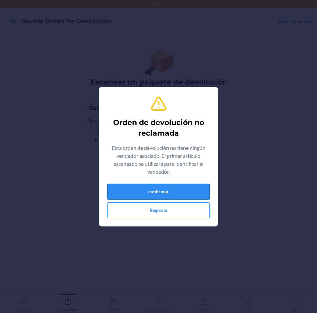
click at [197, 196] on button "confirmar" at bounding box center [158, 191] width 103 height 16
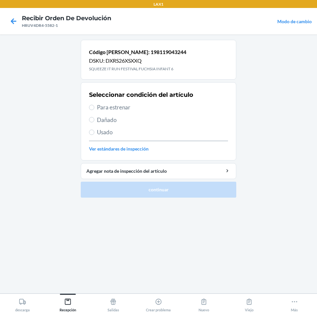
click at [98, 110] on span "Para estrenar" at bounding box center [162, 107] width 131 height 9
click at [94, 110] on input "Para estrenar" at bounding box center [91, 107] width 5 height 5
radio input "true"
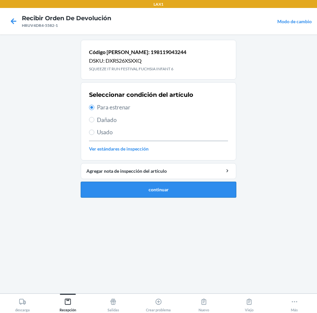
click at [127, 188] on button "continuar" at bounding box center [159, 189] width 156 height 16
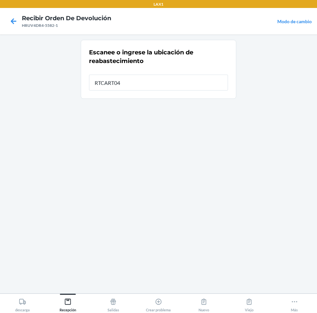
type input "RTCART040"
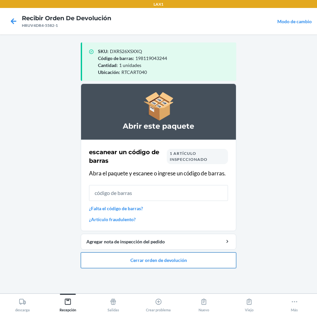
click at [213, 264] on button "Cerrar orden de devolución" at bounding box center [159, 260] width 156 height 16
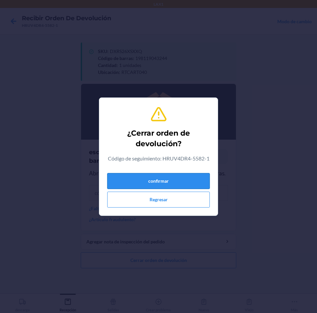
click at [194, 181] on button "confirmar" at bounding box center [158, 181] width 103 height 16
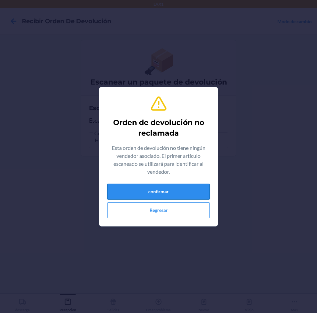
click at [192, 184] on button "confirmar" at bounding box center [158, 191] width 103 height 16
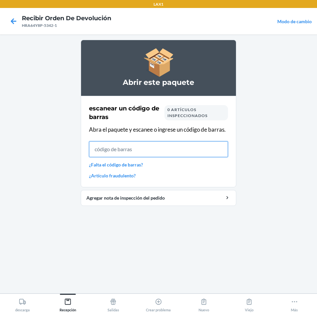
click at [131, 146] on input "text" at bounding box center [158, 149] width 139 height 16
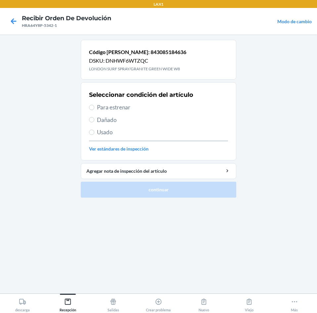
click at [95, 108] on label "Para estrenar" at bounding box center [158, 107] width 139 height 9
click at [94, 108] on input "Para estrenar" at bounding box center [91, 107] width 5 height 5
radio input "true"
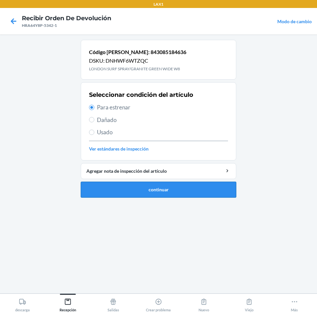
click at [116, 187] on button "continuar" at bounding box center [159, 189] width 156 height 16
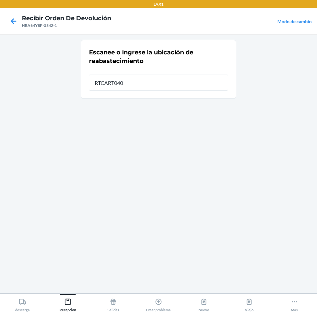
type input "RTCART040"
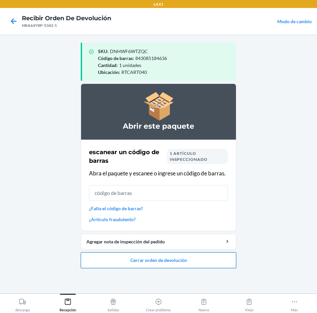
click at [222, 264] on button "Cerrar orden de devolución" at bounding box center [159, 260] width 156 height 16
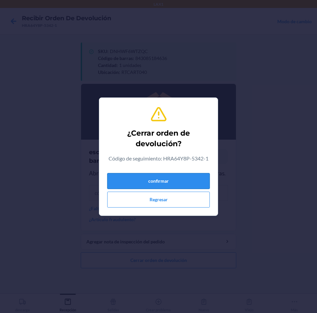
click at [198, 183] on button "confirmar" at bounding box center [158, 181] width 103 height 16
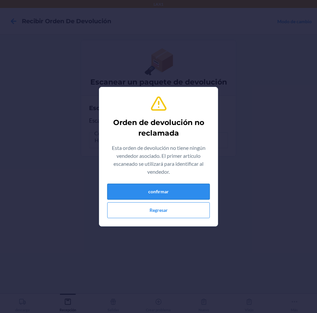
click at [190, 187] on button "confirmar" at bounding box center [158, 191] width 103 height 16
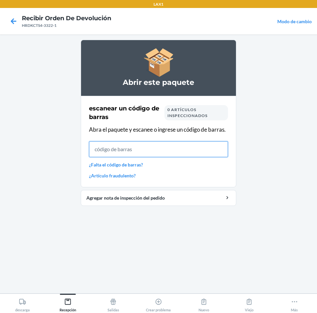
click at [174, 155] on input "text" at bounding box center [158, 149] width 139 height 16
drag, startPoint x: 174, startPoint y: 155, endPoint x: 178, endPoint y: 163, distance: 9.0
click at [177, 162] on div "escanear un código [PERSON_NAME] 0 artículos inspeccionados Abra el paquete y e…" at bounding box center [158, 141] width 139 height 79
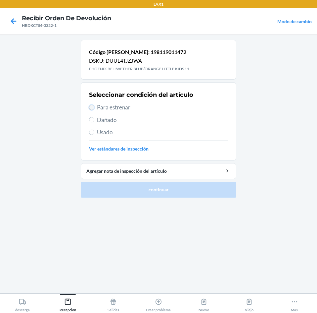
click at [93, 107] on input "Para estrenar" at bounding box center [91, 107] width 5 height 5
radio input "true"
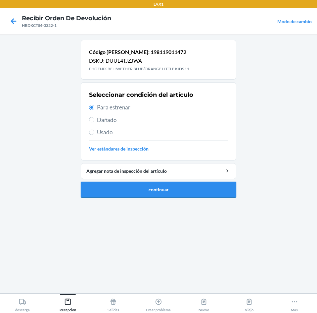
click at [170, 190] on button "continuar" at bounding box center [159, 189] width 156 height 16
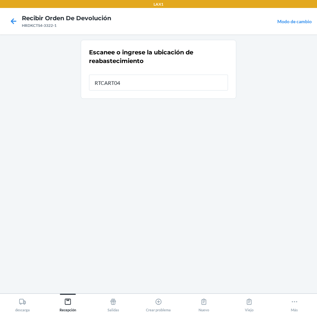
type input "RTCART040"
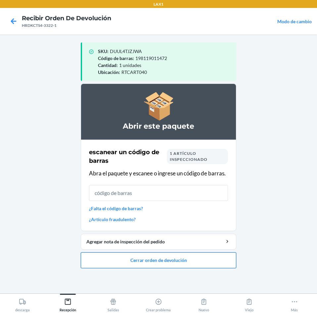
click at [204, 263] on button "Cerrar orden de devolución" at bounding box center [159, 260] width 156 height 16
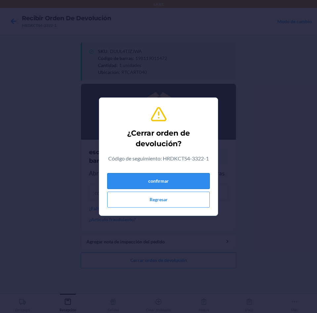
click at [187, 181] on button "confirmar" at bounding box center [158, 181] width 103 height 16
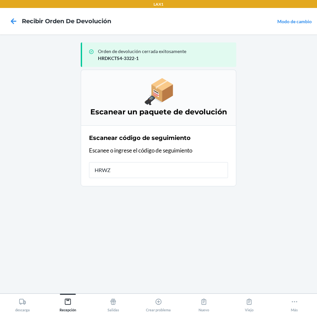
type input "HRWZ6"
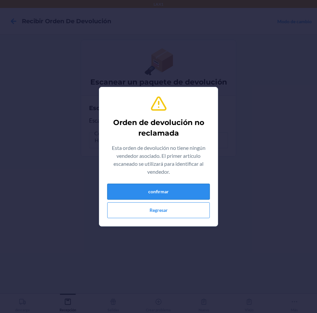
click at [186, 186] on button "confirmar" at bounding box center [158, 191] width 103 height 16
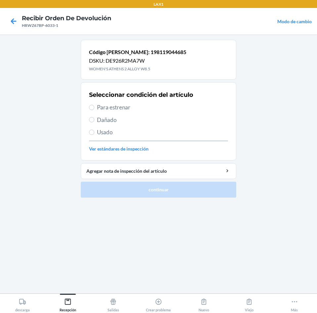
click at [96, 110] on label "Para estrenar" at bounding box center [158, 107] width 139 height 9
click at [94, 110] on input "Para estrenar" at bounding box center [91, 107] width 5 height 5
radio input "true"
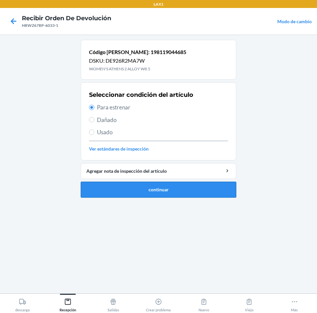
click at [168, 188] on button "continuar" at bounding box center [159, 189] width 156 height 16
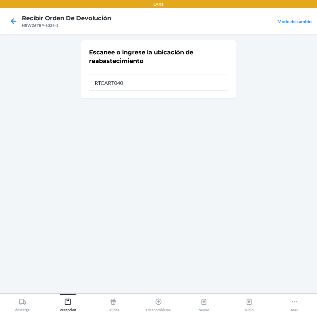
type input "RTCART040"
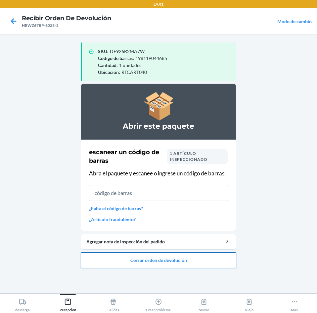
click at [208, 261] on button "Cerrar orden de devolución" at bounding box center [159, 260] width 156 height 16
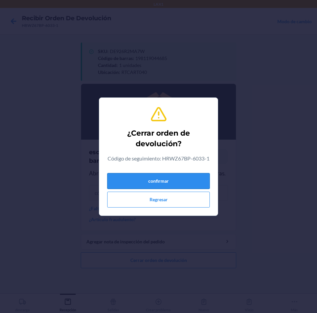
click at [198, 189] on button "confirmar" at bounding box center [158, 181] width 103 height 16
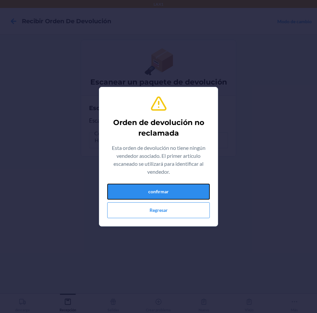
click at [198, 191] on button "confirmar" at bounding box center [158, 191] width 103 height 16
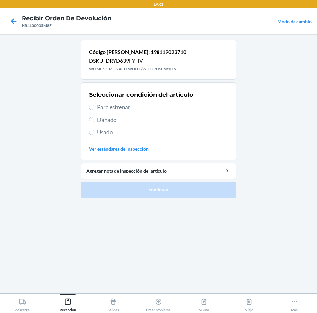
click at [95, 107] on label "Para estrenar" at bounding box center [158, 107] width 139 height 9
click at [94, 107] on input "Para estrenar" at bounding box center [91, 107] width 5 height 5
radio input "true"
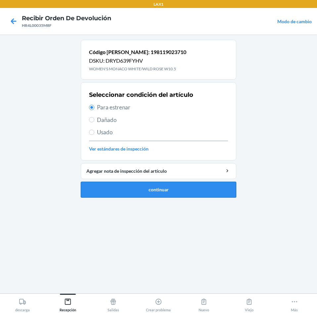
click at [210, 193] on button "continuar" at bounding box center [159, 189] width 156 height 16
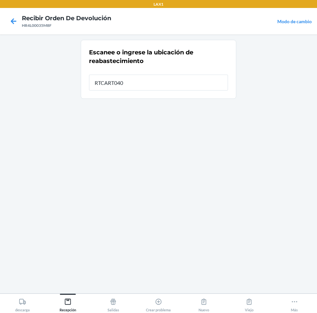
type input "RTCART040"
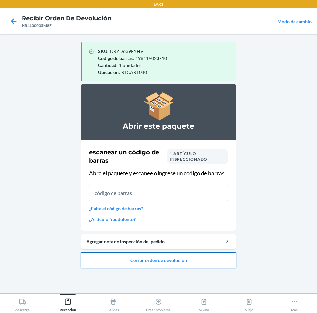
click at [214, 261] on button "Cerrar orden de devolución" at bounding box center [159, 260] width 156 height 16
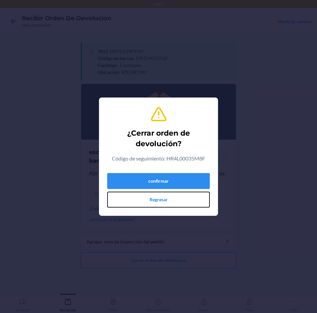
click at [180, 201] on button "Regresar" at bounding box center [158, 199] width 103 height 16
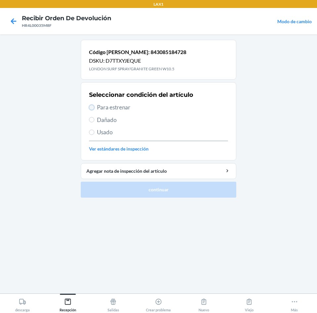
click at [93, 108] on input "Para estrenar" at bounding box center [91, 107] width 5 height 5
radio input "true"
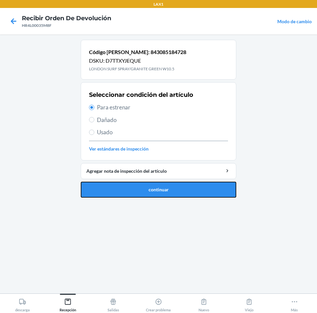
drag, startPoint x: 145, startPoint y: 185, endPoint x: 160, endPoint y: 168, distance: 22.5
click at [147, 183] on button "continuar" at bounding box center [159, 189] width 156 height 16
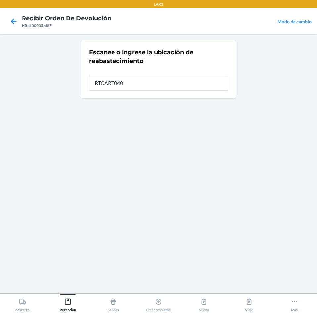
type input "RTCART040"
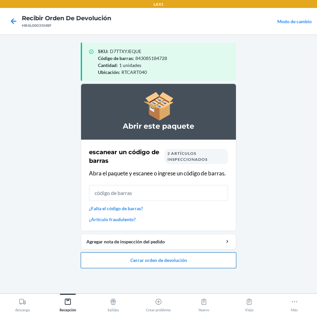
click at [212, 263] on button "Cerrar orden de devolución" at bounding box center [159, 260] width 156 height 16
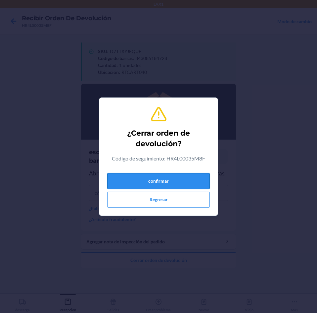
click at [195, 173] on button "confirmar" at bounding box center [158, 181] width 103 height 16
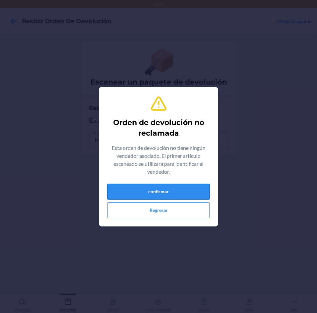
click at [200, 194] on button "confirmar" at bounding box center [158, 191] width 103 height 16
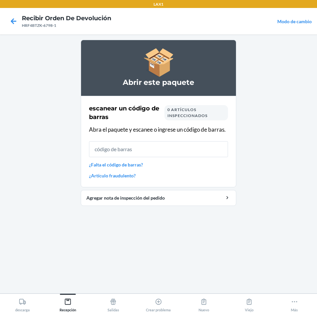
click at [209, 140] on div "escanear un código [PERSON_NAME] 0 artículos inspeccionados Abra el paquete y e…" at bounding box center [158, 141] width 139 height 79
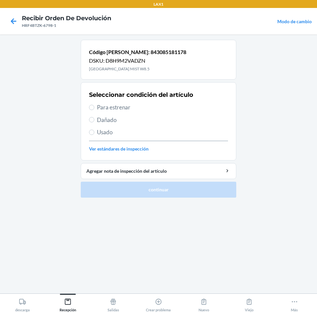
click at [108, 133] on span "Usado" at bounding box center [162, 132] width 131 height 9
click at [94, 133] on input "Usado" at bounding box center [91, 131] width 5 height 5
radio input "true"
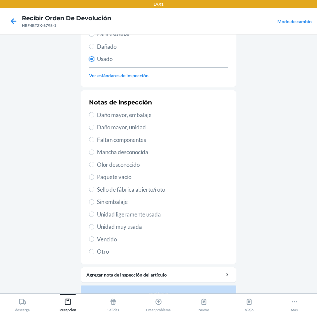
scroll to position [86, 0]
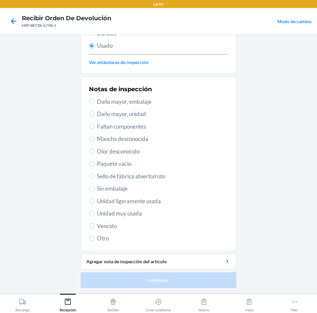
click at [115, 214] on span "Unidad muy usada" at bounding box center [162, 213] width 131 height 9
click at [94, 214] on input "Unidad muy usada" at bounding box center [91, 213] width 5 height 5
radio input "true"
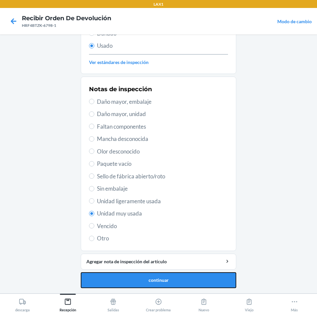
drag, startPoint x: 161, startPoint y: 279, endPoint x: 172, endPoint y: 266, distance: 17.2
click at [161, 279] on button "continuar" at bounding box center [159, 280] width 156 height 16
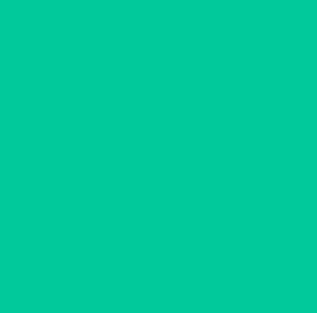
scroll to position [0, 0]
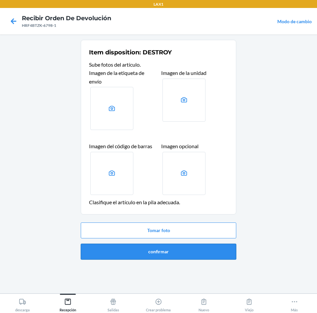
click at [206, 248] on button "confirmar" at bounding box center [159, 251] width 156 height 16
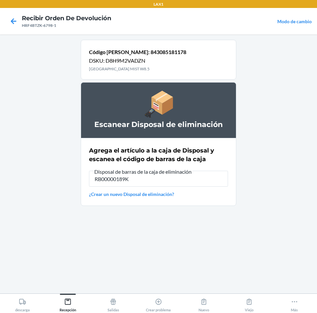
type input "RB00000189K"
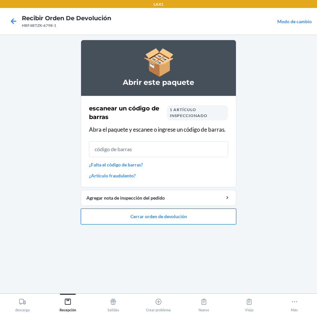
click at [206, 219] on button "Cerrar orden de devolución" at bounding box center [159, 216] width 156 height 16
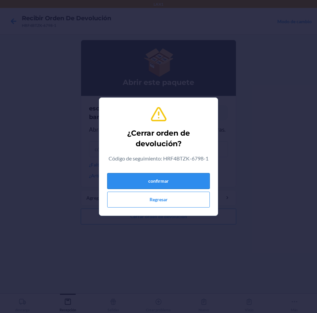
click at [194, 182] on button "confirmar" at bounding box center [158, 181] width 103 height 16
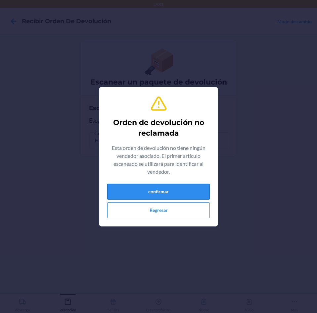
click at [175, 191] on button "confirmar" at bounding box center [158, 191] width 103 height 16
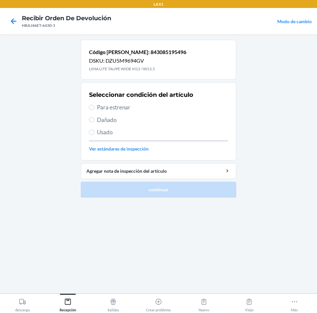
click at [97, 109] on span "Para estrenar" at bounding box center [162, 107] width 131 height 9
click at [94, 109] on input "Para estrenar" at bounding box center [91, 107] width 5 height 5
radio input "true"
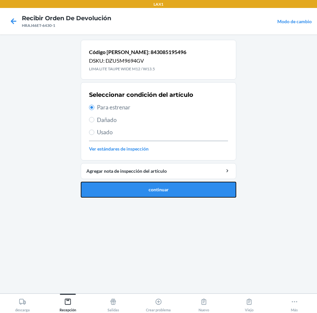
click at [137, 187] on button "continuar" at bounding box center [159, 189] width 156 height 16
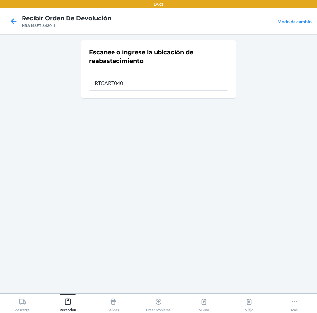
type input "RTCART040"
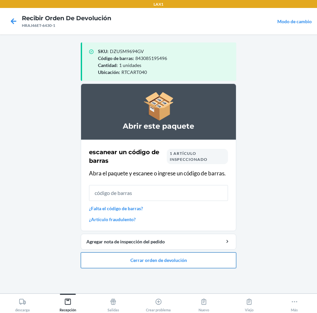
click at [126, 256] on button "Cerrar orden de devolución" at bounding box center [159, 260] width 156 height 16
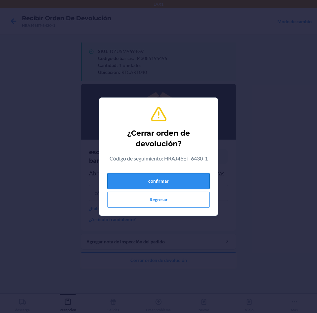
click at [177, 178] on button "confirmar" at bounding box center [158, 181] width 103 height 16
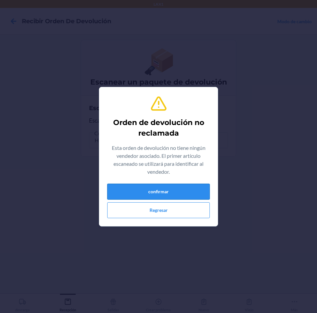
click at [169, 193] on button "confirmar" at bounding box center [158, 191] width 103 height 16
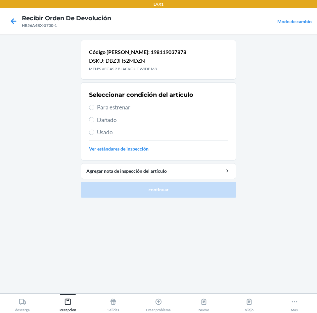
click at [104, 108] on span "Para estrenar" at bounding box center [162, 107] width 131 height 9
click at [94, 108] on input "Para estrenar" at bounding box center [91, 107] width 5 height 5
radio input "true"
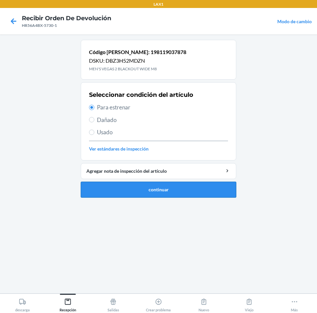
click at [141, 191] on button "continuar" at bounding box center [159, 189] width 156 height 16
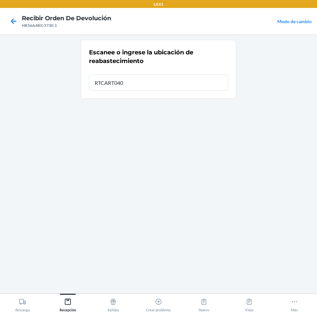
type input "RTCART040"
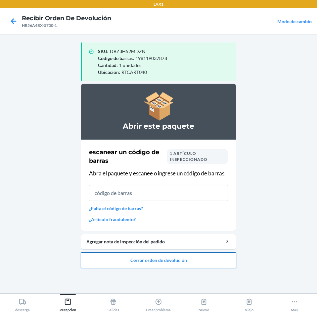
click at [215, 257] on button "Cerrar orden de devolución" at bounding box center [159, 260] width 156 height 16
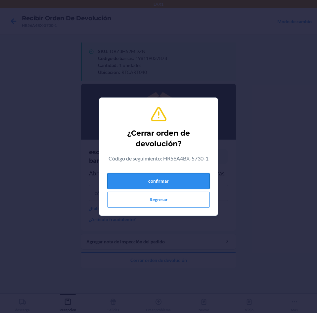
click at [194, 175] on button "confirmar" at bounding box center [158, 181] width 103 height 16
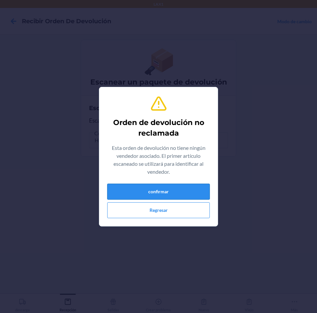
click at [190, 194] on button "confirmar" at bounding box center [158, 191] width 103 height 16
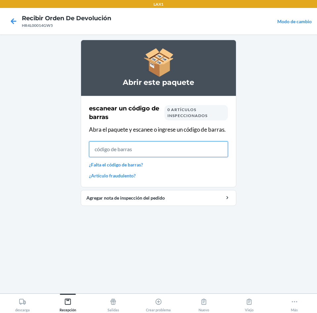
click at [164, 152] on input "text" at bounding box center [158, 149] width 139 height 16
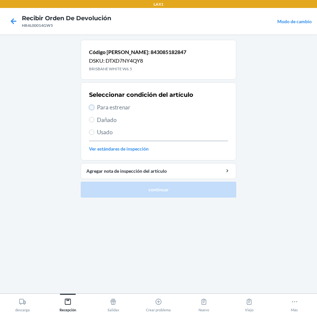
click at [94, 107] on input "Para estrenar" at bounding box center [91, 107] width 5 height 5
radio input "true"
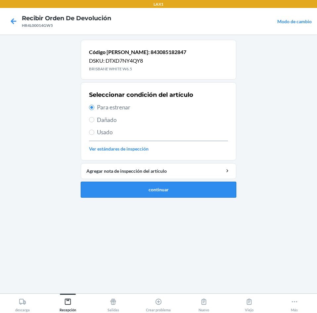
click at [133, 186] on button "continuar" at bounding box center [159, 189] width 156 height 16
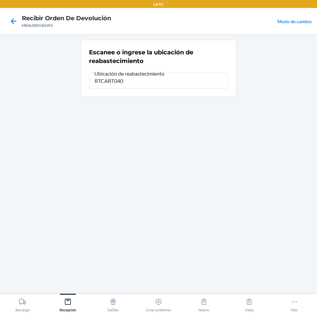
type input "RTCART040"
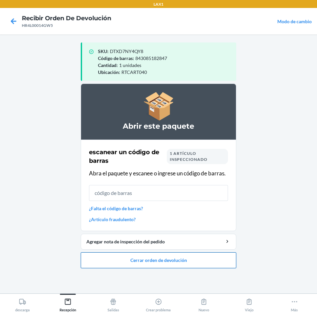
click at [150, 256] on button "Cerrar orden de devolución" at bounding box center [159, 260] width 156 height 16
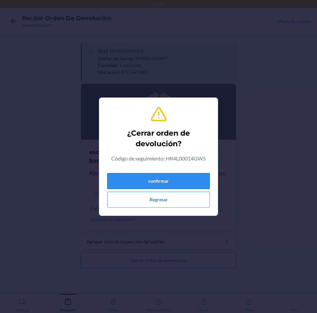
click at [178, 187] on button "confirmar" at bounding box center [158, 181] width 103 height 16
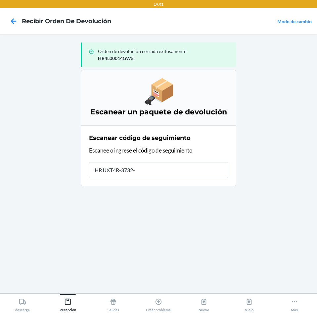
type input "HRJJXT4R-3732-1"
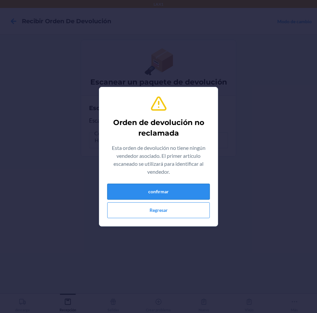
click at [183, 193] on button "confirmar" at bounding box center [158, 191] width 103 height 16
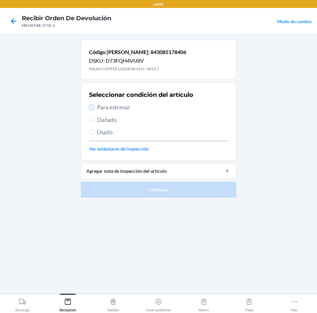
click at [91, 107] on input "Para estrenar" at bounding box center [91, 107] width 5 height 5
radio input "true"
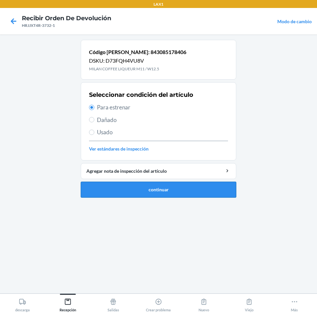
click at [186, 194] on button "continuar" at bounding box center [159, 189] width 156 height 16
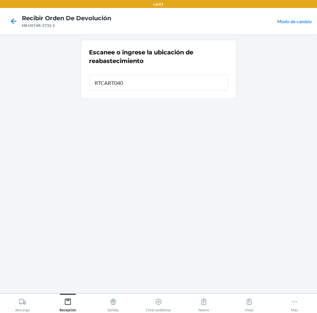
type input "RTCART040"
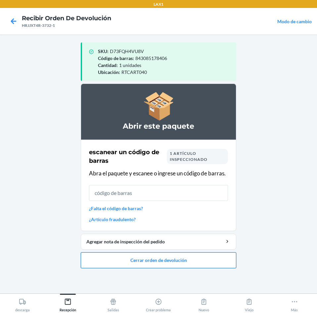
click at [208, 262] on button "Cerrar orden de devolución" at bounding box center [159, 260] width 156 height 16
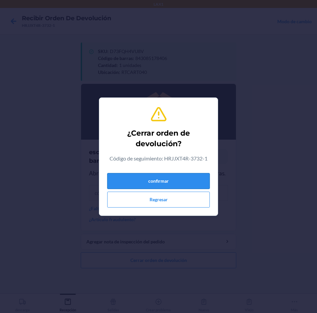
click at [203, 187] on button "confirmar" at bounding box center [158, 181] width 103 height 16
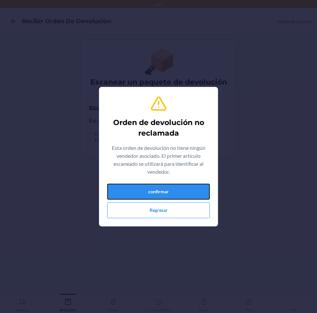
click at [203, 187] on button "confirmar" at bounding box center [158, 191] width 103 height 16
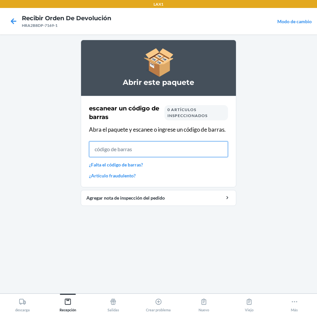
click at [137, 153] on input "text" at bounding box center [158, 149] width 139 height 16
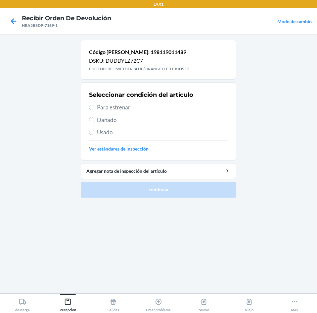
click at [107, 106] on span "Para estrenar" at bounding box center [162, 107] width 131 height 9
click at [94, 106] on input "Para estrenar" at bounding box center [91, 107] width 5 height 5
radio input "true"
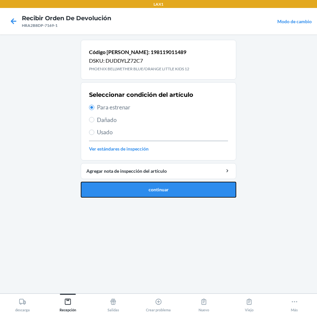
drag, startPoint x: 117, startPoint y: 188, endPoint x: 137, endPoint y: 115, distance: 75.3
click at [117, 187] on button "continuar" at bounding box center [159, 189] width 156 height 16
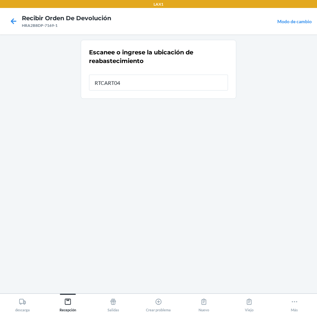
type input "RTCART040"
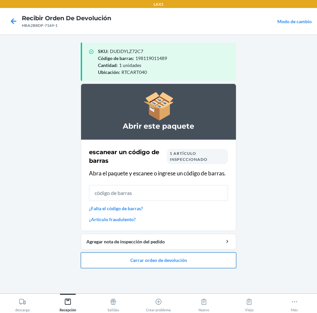
click at [217, 258] on button "Cerrar orden de devolución" at bounding box center [159, 260] width 156 height 16
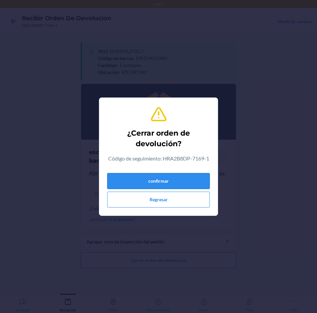
click at [191, 178] on button "confirmar" at bounding box center [158, 181] width 103 height 16
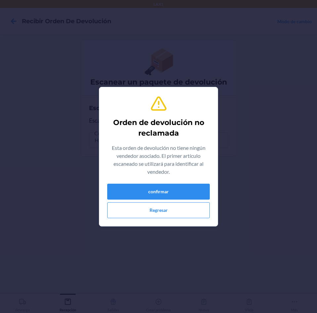
drag, startPoint x: 196, startPoint y: 180, endPoint x: 259, endPoint y: 199, distance: 65.3
click at [259, 199] on div "Orden de devolución no reclamada Esta orden de devolución no tiene ningún vende…" at bounding box center [158, 156] width 317 height 313
click at [182, 194] on button "confirmar" at bounding box center [158, 191] width 103 height 16
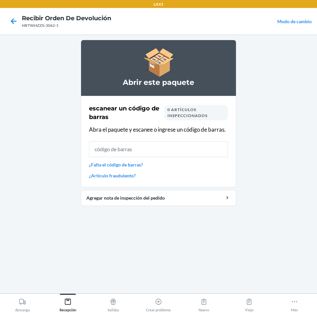
click at [188, 149] on input "text" at bounding box center [158, 149] width 139 height 16
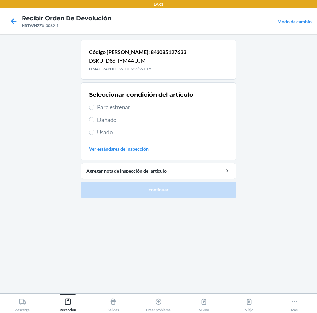
click at [103, 110] on span "Para estrenar" at bounding box center [162, 107] width 131 height 9
click at [94, 110] on input "Para estrenar" at bounding box center [91, 107] width 5 height 5
radio input "true"
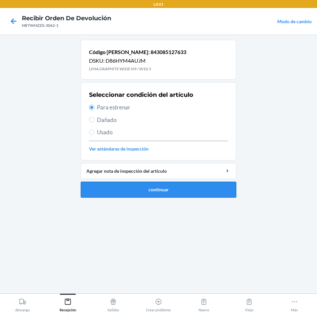
click at [158, 189] on button "continuar" at bounding box center [159, 189] width 156 height 16
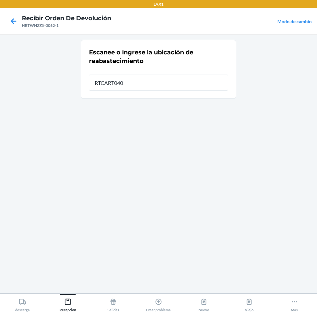
type input "RTCART040"
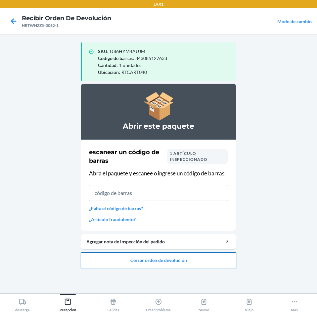
click at [218, 261] on button "Cerrar orden de devolución" at bounding box center [159, 260] width 156 height 16
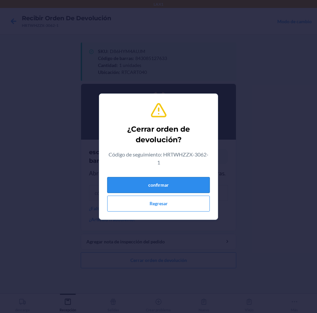
click at [201, 185] on button "confirmar" at bounding box center [158, 185] width 103 height 16
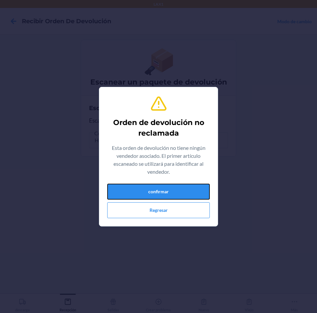
click at [201, 185] on button "confirmar" at bounding box center [158, 191] width 103 height 16
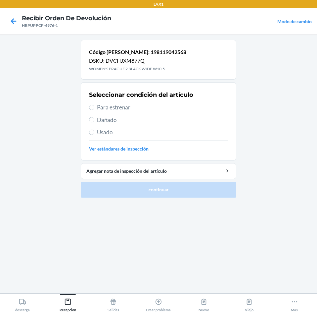
click at [97, 107] on span "Para estrenar" at bounding box center [162, 107] width 131 height 9
click at [94, 107] on input "Para estrenar" at bounding box center [91, 107] width 5 height 5
radio input "true"
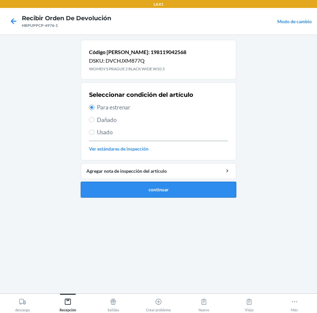
click at [177, 193] on button "continuar" at bounding box center [159, 189] width 156 height 16
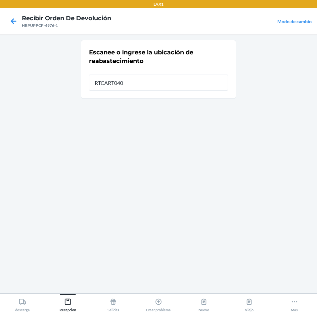
type input "RTCART040"
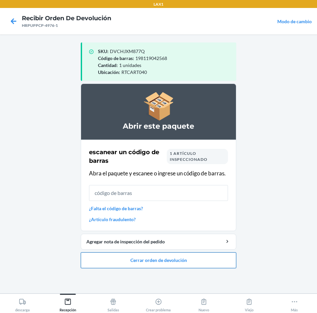
click at [190, 260] on button "Cerrar orden de devolución" at bounding box center [159, 260] width 156 height 16
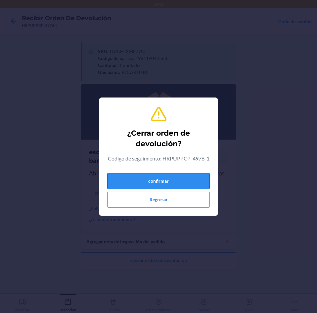
click at [197, 175] on button "confirmar" at bounding box center [158, 181] width 103 height 16
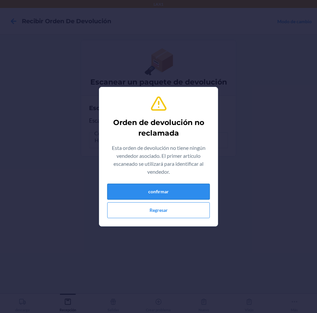
click at [198, 191] on button "confirmar" at bounding box center [158, 191] width 103 height 16
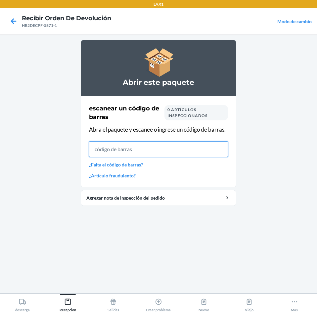
click at [134, 149] on input "text" at bounding box center [158, 149] width 139 height 16
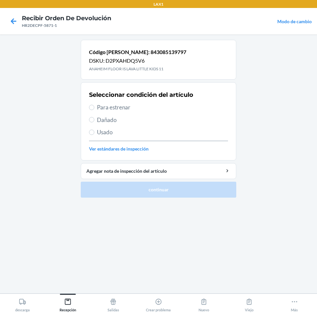
click at [91, 103] on label "Para estrenar" at bounding box center [158, 107] width 139 height 9
click at [91, 105] on input "Para estrenar" at bounding box center [91, 107] width 5 height 5
radio input "true"
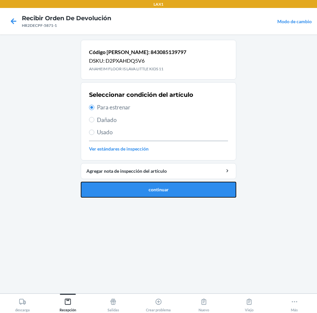
drag, startPoint x: 183, startPoint y: 188, endPoint x: 186, endPoint y: 176, distance: 12.6
click at [183, 188] on button "continuar" at bounding box center [159, 189] width 156 height 16
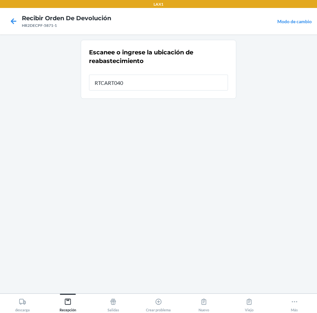
type input "RTCART040"
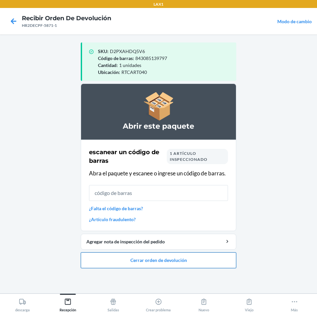
click at [123, 256] on button "Cerrar orden de devolución" at bounding box center [159, 260] width 156 height 16
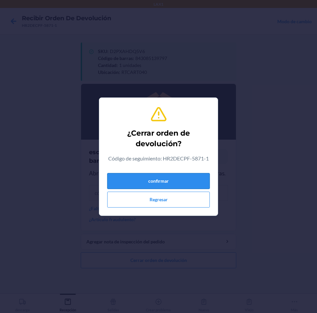
click at [185, 182] on button "confirmar" at bounding box center [158, 181] width 103 height 16
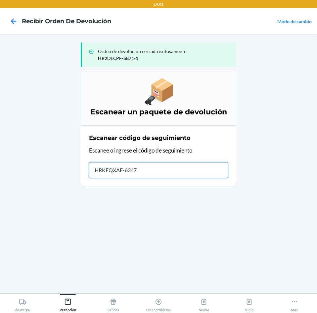
type input "HRKFQXAF-6347-"
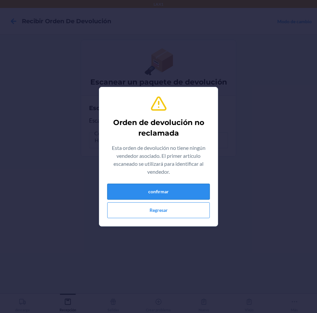
click at [159, 194] on button "confirmar" at bounding box center [158, 191] width 103 height 16
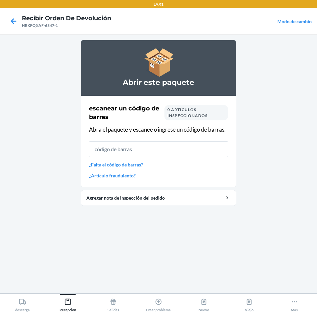
click at [170, 144] on input "text" at bounding box center [158, 149] width 139 height 16
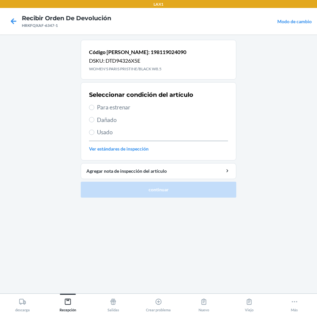
click at [111, 111] on span "Para estrenar" at bounding box center [162, 107] width 131 height 9
click at [94, 110] on input "Para estrenar" at bounding box center [91, 107] width 5 height 5
radio input "true"
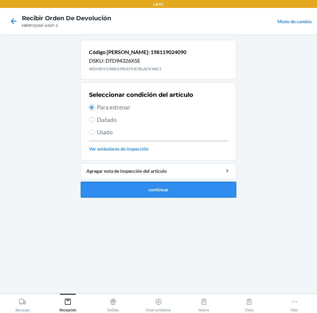
click at [162, 190] on button "continuar" at bounding box center [159, 189] width 156 height 16
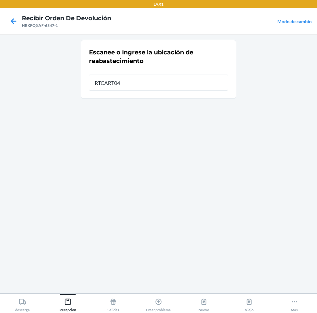
type input "RTCART040"
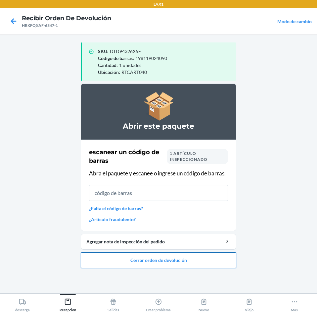
click at [190, 263] on button "Cerrar orden de devolución" at bounding box center [159, 260] width 156 height 16
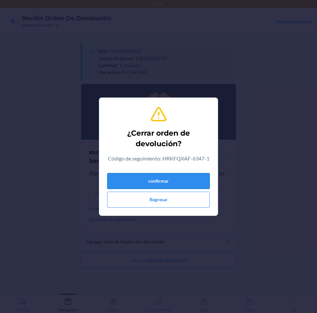
click at [197, 178] on button "confirmar" at bounding box center [158, 181] width 103 height 16
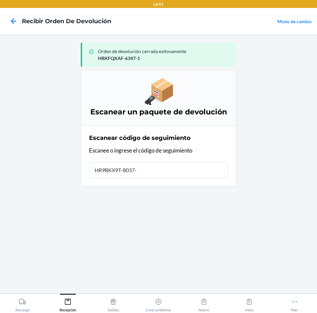
type input "HR9BKX9T-8037-1"
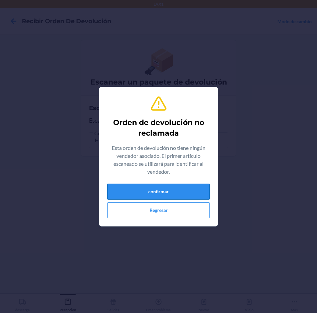
click at [152, 192] on button "confirmar" at bounding box center [158, 191] width 103 height 16
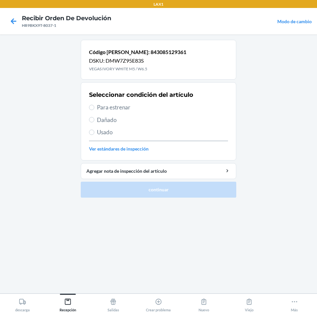
click at [100, 109] on span "Para estrenar" at bounding box center [162, 107] width 131 height 9
click at [94, 109] on input "Para estrenar" at bounding box center [91, 107] width 5 height 5
radio input "true"
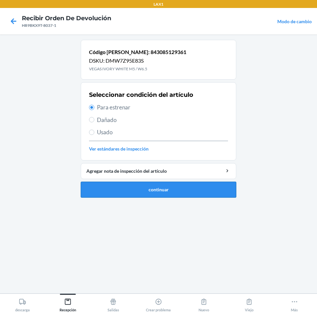
click at [149, 194] on button "continuar" at bounding box center [159, 189] width 156 height 16
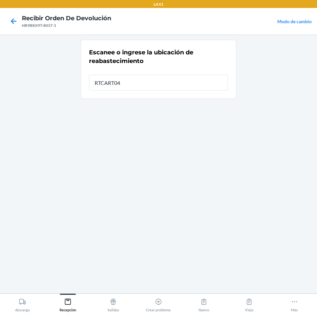
type input "RTCART040"
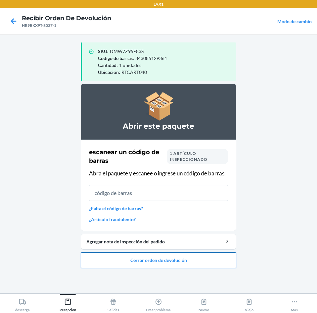
click at [212, 260] on button "Cerrar orden de devolución" at bounding box center [159, 260] width 156 height 16
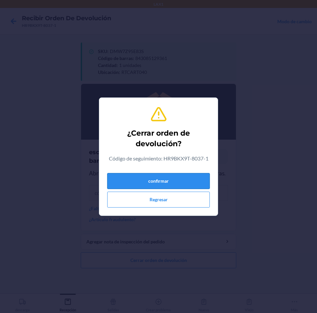
click at [185, 180] on button "confirmar" at bounding box center [158, 181] width 103 height 16
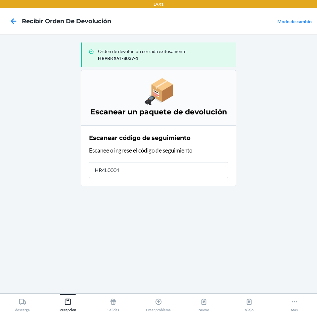
type input "HR4L0001K"
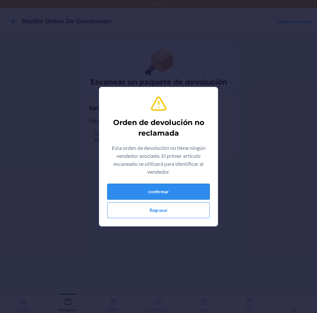
click at [127, 196] on button "confirmar" at bounding box center [158, 191] width 103 height 16
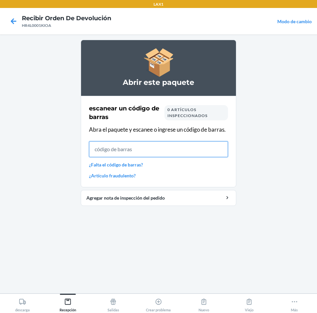
click at [150, 155] on input "text" at bounding box center [158, 149] width 139 height 16
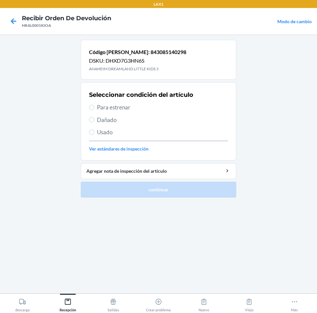
click at [104, 111] on span "Para estrenar" at bounding box center [162, 107] width 131 height 9
click at [94, 110] on input "Para estrenar" at bounding box center [91, 107] width 5 height 5
radio input "true"
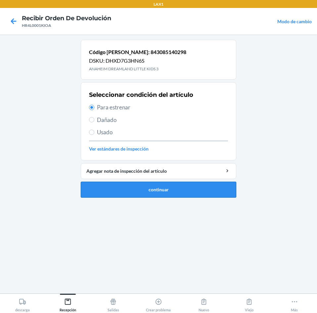
click at [157, 192] on button "continuar" at bounding box center [159, 189] width 156 height 16
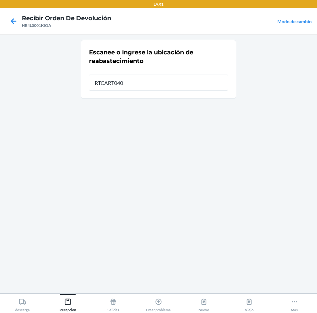
type input "RTCART040"
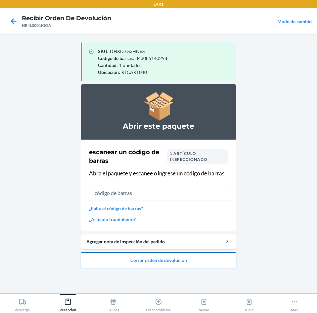
click at [175, 259] on button "Cerrar orden de devolución" at bounding box center [159, 260] width 156 height 16
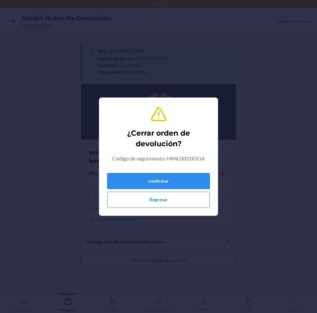
click at [185, 179] on button "confirmar" at bounding box center [158, 181] width 103 height 16
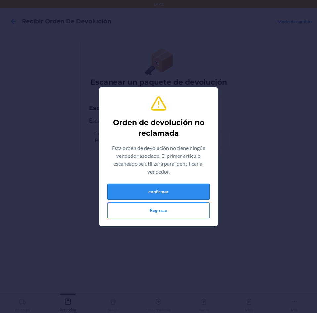
click at [166, 193] on button "confirmar" at bounding box center [158, 191] width 103 height 16
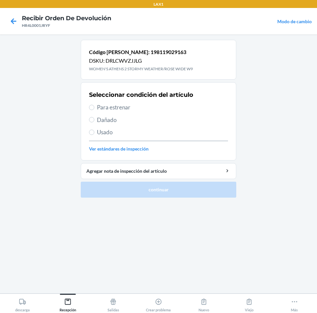
click at [98, 107] on span "Para estrenar" at bounding box center [162, 107] width 131 height 9
click at [94, 107] on input "Para estrenar" at bounding box center [91, 107] width 5 height 5
radio input "true"
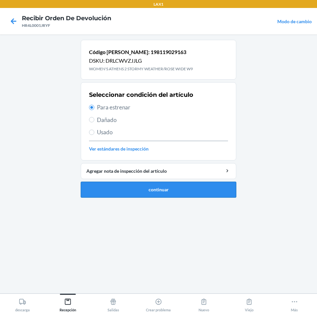
click at [194, 191] on button "continuar" at bounding box center [159, 189] width 156 height 16
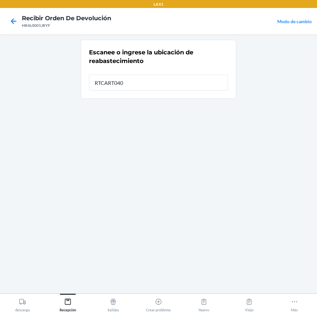
type input "RTCART040"
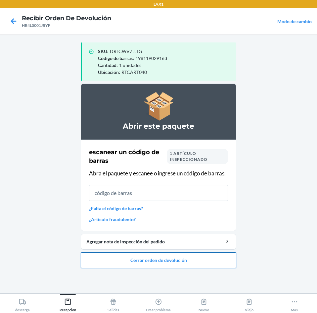
drag, startPoint x: 184, startPoint y: 266, endPoint x: 189, endPoint y: 265, distance: 4.4
click at [188, 265] on button "Cerrar orden de devolución" at bounding box center [159, 260] width 156 height 16
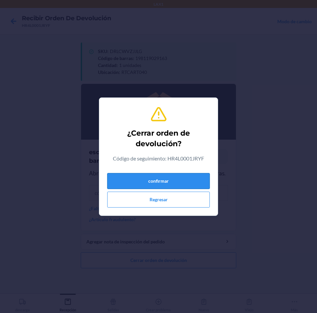
click at [185, 177] on button "confirmar" at bounding box center [158, 181] width 103 height 16
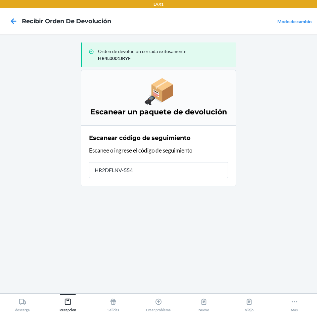
type input "HR2DELNV-5546"
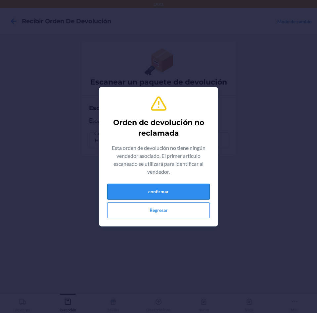
click at [178, 194] on button "confirmar" at bounding box center [158, 191] width 103 height 16
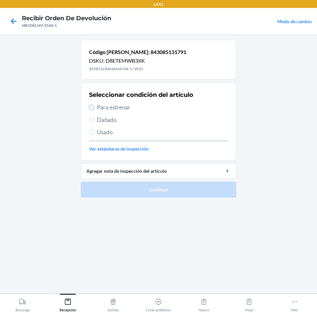
click at [93, 108] on input "Para estrenar" at bounding box center [91, 107] width 5 height 5
radio input "true"
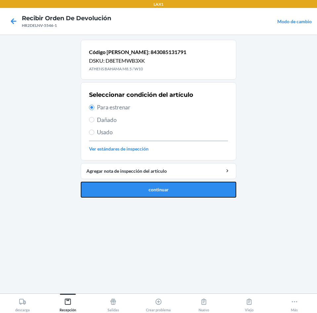
drag, startPoint x: 142, startPoint y: 190, endPoint x: 150, endPoint y: 177, distance: 15.2
click at [145, 189] on button "continuar" at bounding box center [159, 189] width 156 height 16
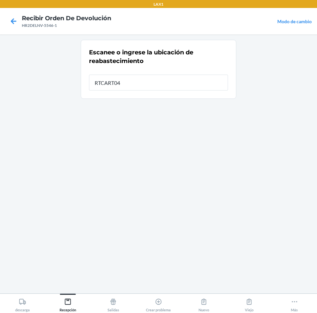
type input "RTCART040"
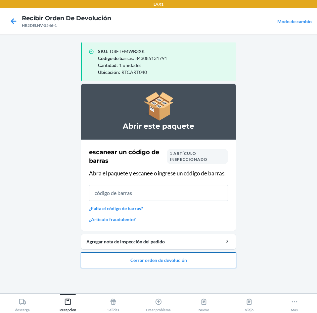
click at [192, 259] on button "Cerrar orden de devolución" at bounding box center [159, 260] width 156 height 16
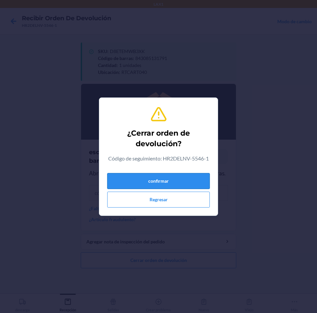
click at [200, 182] on button "confirmar" at bounding box center [158, 181] width 103 height 16
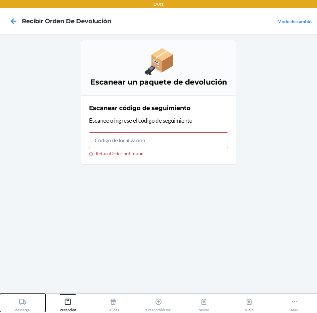
drag, startPoint x: 24, startPoint y: 300, endPoint x: 33, endPoint y: 294, distance: 11.8
click at [30, 297] on div "descarga" at bounding box center [22, 303] width 15 height 17
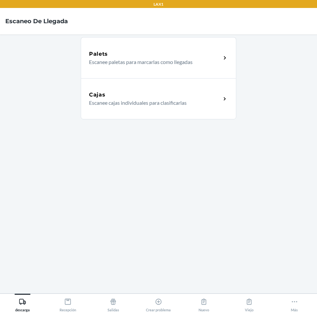
click at [160, 93] on div "Cajas" at bounding box center [155, 95] width 132 height 8
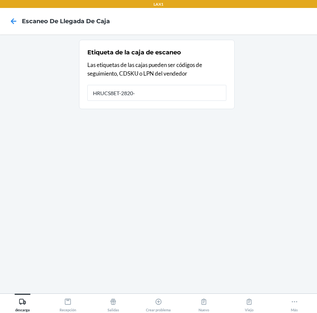
type input "HRUCS8ET-2820-1"
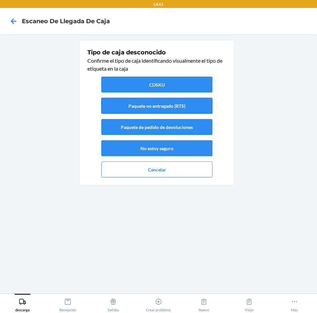
click at [161, 107] on button "Paquete no entregado (RTS)" at bounding box center [156, 106] width 111 height 16
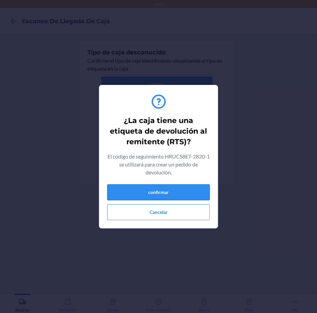
click at [161, 195] on button "confirmar" at bounding box center [158, 192] width 103 height 16
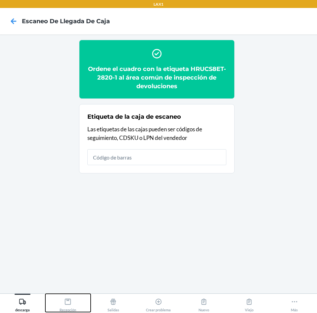
click at [67, 305] on icon at bounding box center [67, 301] width 7 height 7
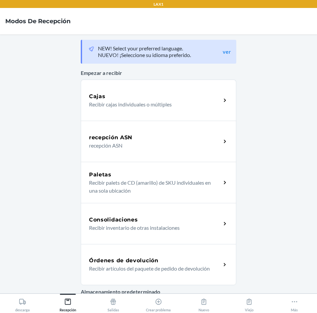
click at [140, 246] on div "Órdenes de devolución Recibir artículos del paquete de pedido de devolución" at bounding box center [159, 264] width 156 height 41
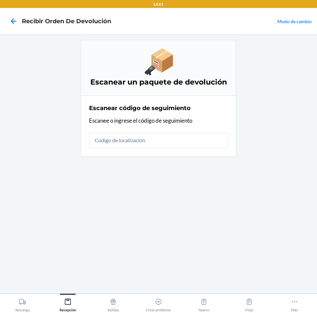
click at [150, 139] on input "text" at bounding box center [158, 140] width 139 height 16
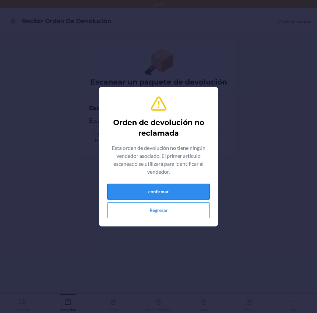
click at [186, 190] on button "confirmar" at bounding box center [158, 191] width 103 height 16
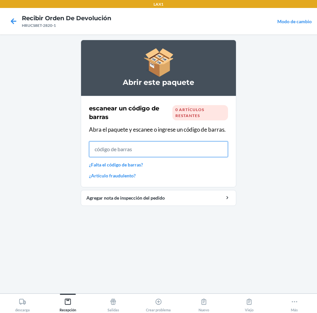
click at [142, 150] on input "text" at bounding box center [158, 149] width 139 height 16
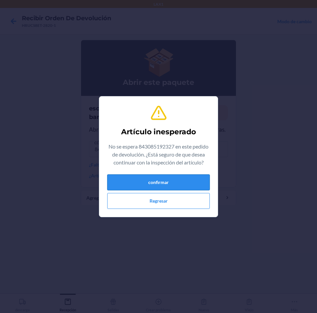
click at [169, 181] on button "confirmar" at bounding box center [158, 182] width 103 height 16
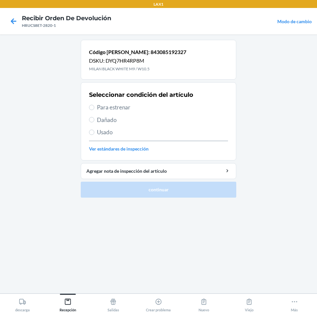
click at [106, 106] on span "Para estrenar" at bounding box center [162, 107] width 131 height 9
click at [94, 106] on input "Para estrenar" at bounding box center [91, 107] width 5 height 5
radio input "true"
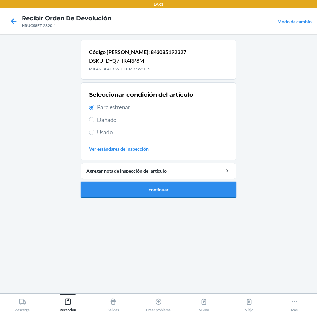
click at [185, 189] on button "continuar" at bounding box center [159, 189] width 156 height 16
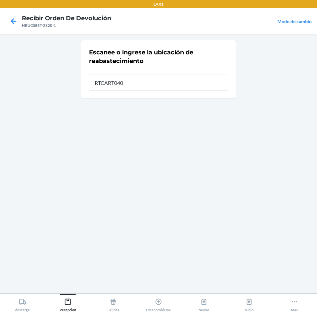
type input "RTCART040"
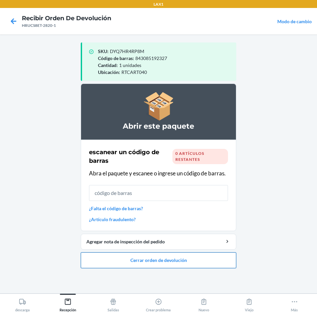
click at [218, 264] on button "Cerrar orden de devolución" at bounding box center [159, 260] width 156 height 16
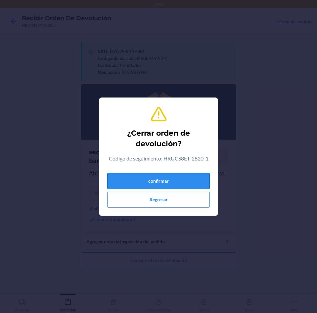
click at [188, 180] on button "confirmar" at bounding box center [158, 181] width 103 height 16
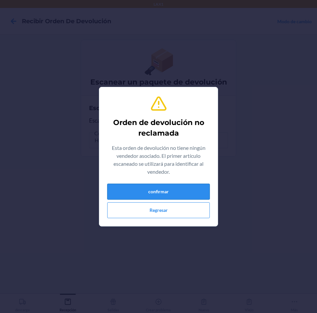
click at [192, 190] on button "confirmar" at bounding box center [158, 191] width 103 height 16
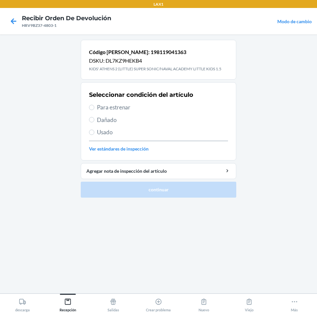
click at [94, 108] on label "Para estrenar" at bounding box center [158, 107] width 139 height 9
click at [94, 108] on input "Para estrenar" at bounding box center [91, 107] width 5 height 5
radio input "true"
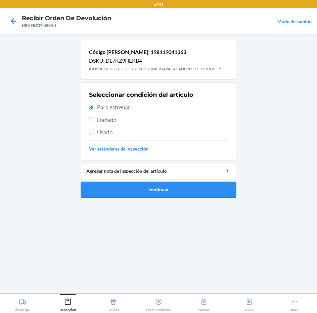
click at [125, 184] on button "continuar" at bounding box center [159, 189] width 156 height 16
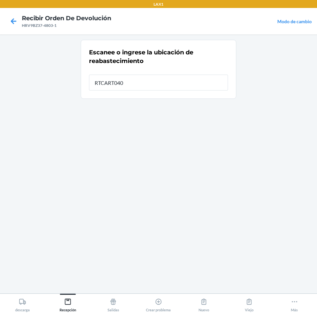
type input "RTCART040"
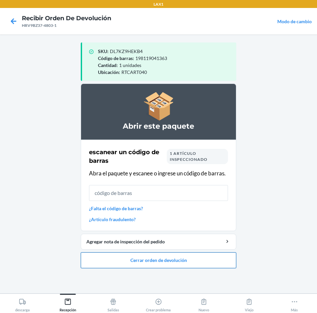
click at [216, 263] on button "Cerrar orden de devolución" at bounding box center [159, 260] width 156 height 16
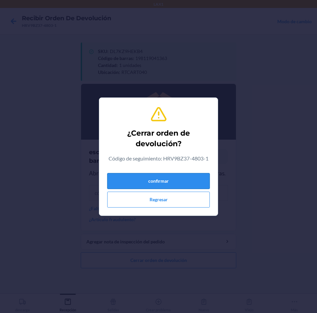
click at [186, 175] on button "confirmar" at bounding box center [158, 181] width 103 height 16
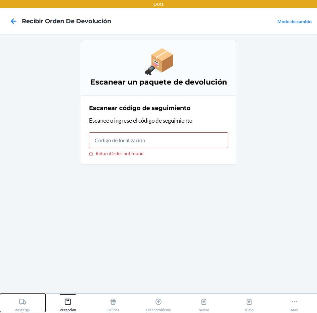
click at [37, 308] on button "descarga" at bounding box center [22, 302] width 45 height 18
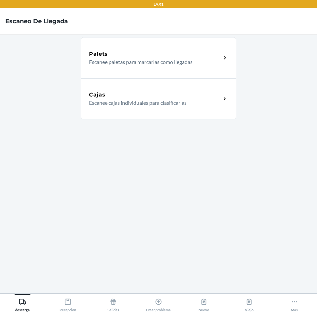
click at [194, 98] on div "Cajas" at bounding box center [155, 95] width 132 height 8
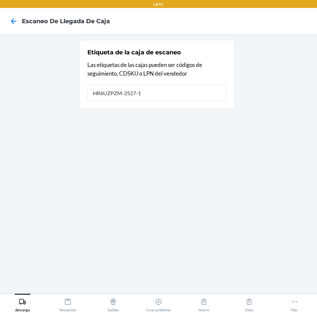
type input "HR6UZPZM-2527-1"
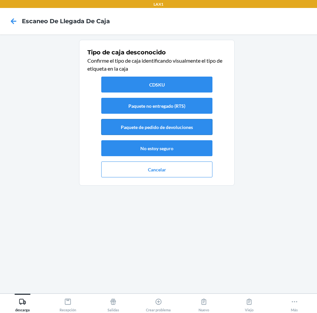
click at [178, 126] on button "Paquete de pedido de devoluciones" at bounding box center [156, 127] width 111 height 16
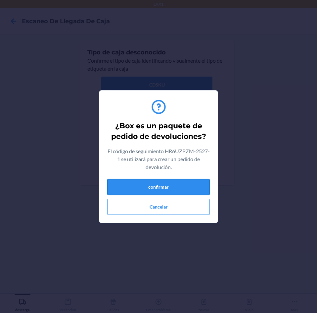
click at [183, 182] on button "confirmar" at bounding box center [158, 187] width 103 height 16
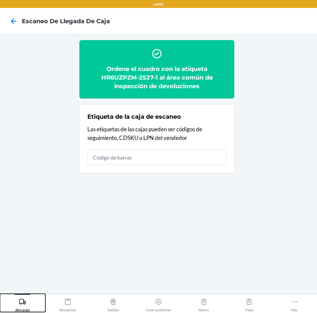
click at [21, 302] on icon at bounding box center [22, 301] width 7 height 7
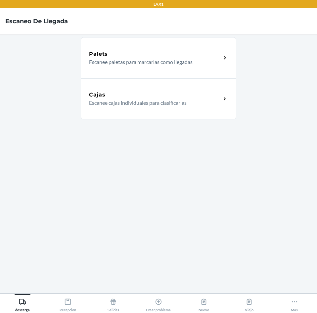
click at [207, 102] on p "Escanee cajas individuales para clasificarlas" at bounding box center [152, 103] width 127 height 8
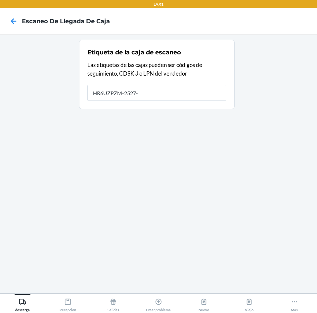
type input "HR6UZPZM-2527-1"
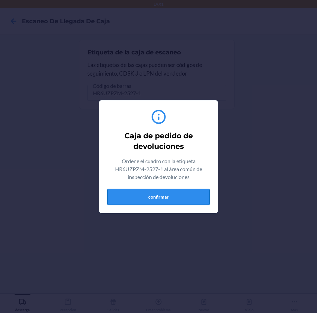
click at [181, 198] on button "confirmar" at bounding box center [158, 197] width 103 height 16
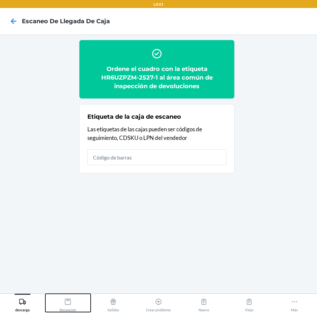
click at [83, 305] on button "Recepción" at bounding box center [67, 302] width 45 height 18
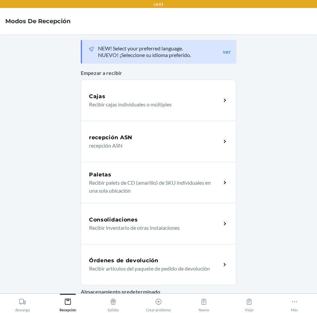
click at [218, 263] on div "Órdenes de devolución" at bounding box center [155, 260] width 132 height 8
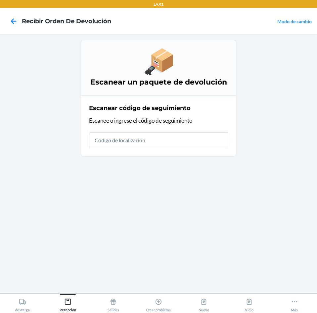
click at [206, 136] on input "text" at bounding box center [158, 140] width 139 height 16
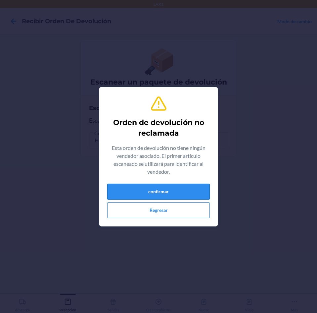
click at [194, 191] on button "confirmar" at bounding box center [158, 191] width 103 height 16
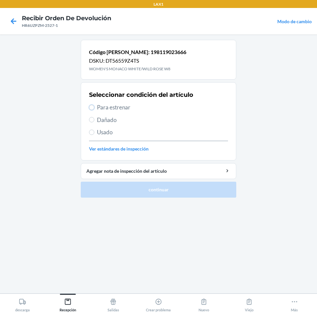
click at [95, 108] on label "Para estrenar" at bounding box center [158, 107] width 139 height 9
click at [94, 108] on input "Para estrenar" at bounding box center [91, 107] width 5 height 5
radio input "true"
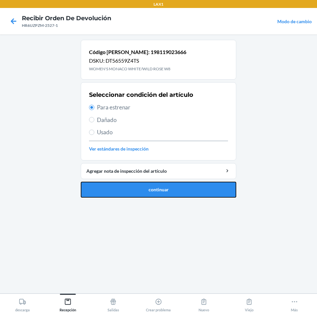
drag, startPoint x: 168, startPoint y: 191, endPoint x: 171, endPoint y: 186, distance: 5.8
click at [168, 191] on button "continuar" at bounding box center [159, 189] width 156 height 16
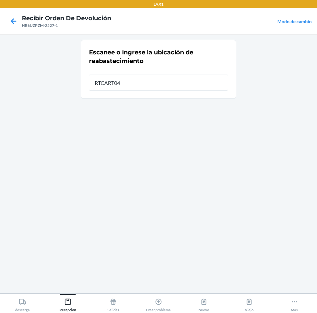
type input "RTCART040"
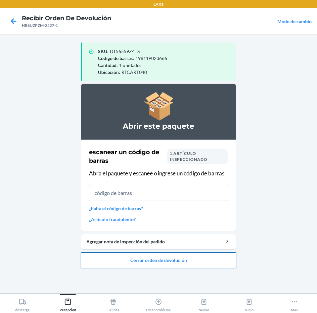
click at [158, 258] on button "Cerrar orden de devolución" at bounding box center [159, 260] width 156 height 16
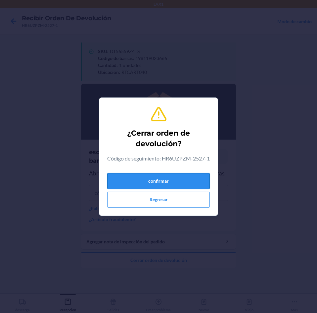
click at [174, 189] on button "confirmar" at bounding box center [158, 181] width 103 height 16
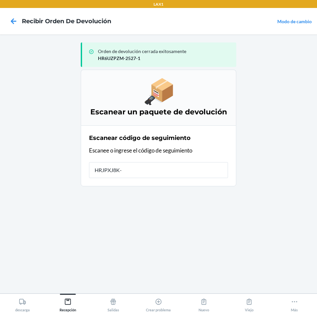
type input "HRJPXJ8K-3"
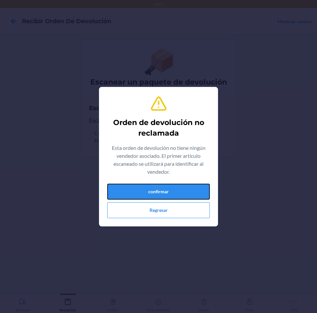
click at [174, 189] on button "confirmar" at bounding box center [158, 191] width 103 height 16
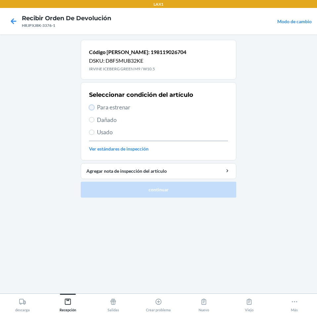
click at [93, 106] on input "Para estrenar" at bounding box center [91, 107] width 5 height 5
radio input "true"
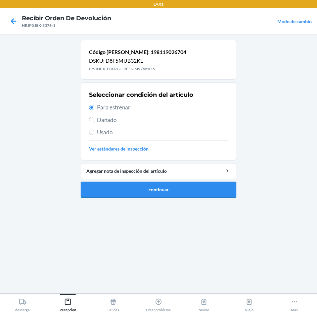
click at [176, 189] on button "continuar" at bounding box center [159, 189] width 156 height 16
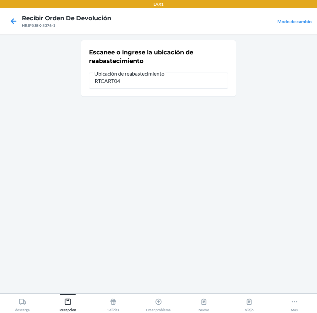
type input "RTCART040"
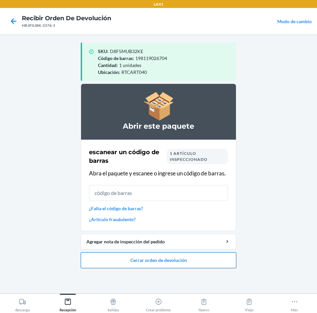
click at [205, 259] on button "Cerrar orden de devolución" at bounding box center [159, 260] width 156 height 16
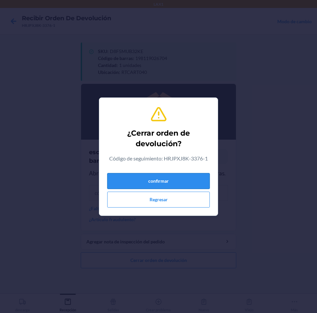
click at [193, 177] on button "confirmar" at bounding box center [158, 181] width 103 height 16
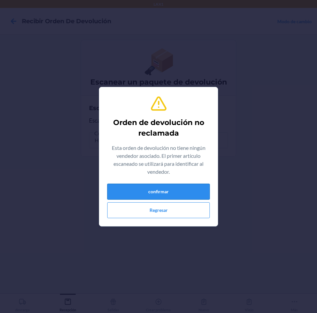
click at [191, 192] on button "confirmar" at bounding box center [158, 191] width 103 height 16
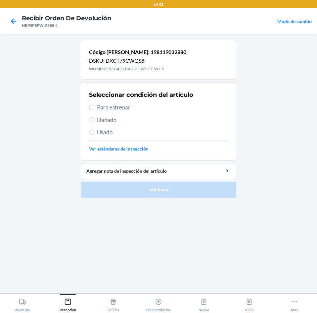
click at [99, 108] on span "Para estrenar" at bounding box center [162, 107] width 131 height 9
click at [94, 108] on input "Para estrenar" at bounding box center [91, 107] width 5 height 5
radio input "true"
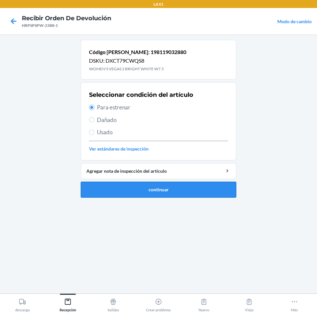
click at [128, 189] on button "continuar" at bounding box center [159, 189] width 156 height 16
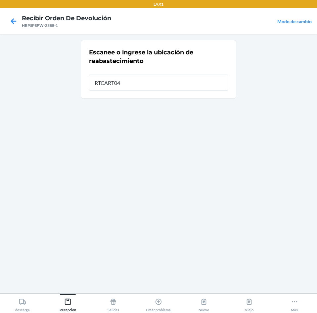
type input "RTCART040"
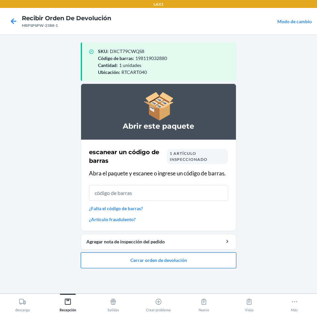
click at [184, 266] on button "Cerrar orden de devolución" at bounding box center [159, 260] width 156 height 16
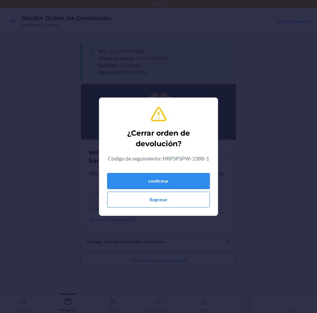
click at [191, 178] on button "confirmar" at bounding box center [158, 181] width 103 height 16
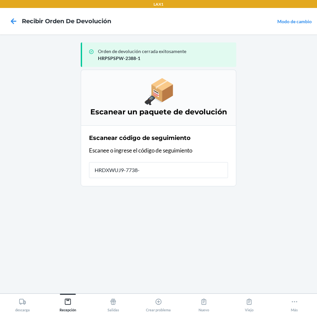
type input "HRDXWUJ9-7738-1"
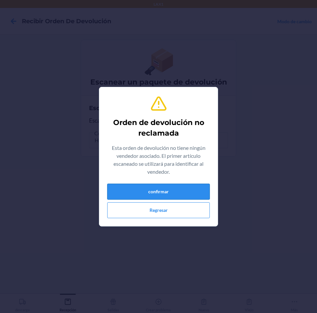
click at [186, 185] on button "confirmar" at bounding box center [158, 191] width 103 height 16
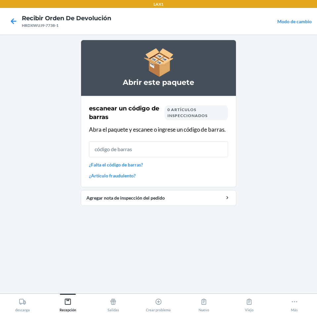
drag, startPoint x: 106, startPoint y: 148, endPoint x: 101, endPoint y: 151, distance: 5.9
click at [104, 150] on input "text" at bounding box center [158, 149] width 139 height 16
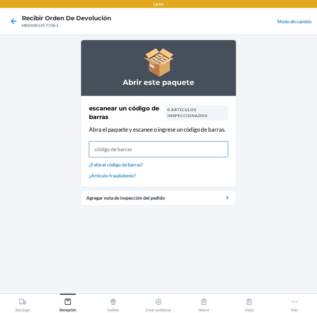
click at [171, 150] on input "text" at bounding box center [158, 149] width 139 height 16
type input "1981190448"
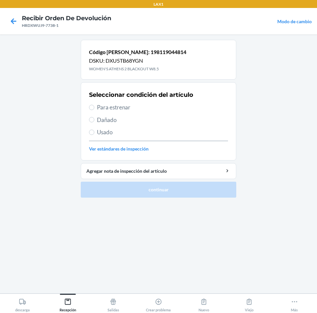
click at [106, 112] on div "Seleccionar condición del artículo Para estrenar Dañado Usado Ver estándares de…" at bounding box center [158, 121] width 139 height 66
click at [96, 104] on label "Para estrenar" at bounding box center [158, 107] width 139 height 9
click at [94, 105] on input "Para estrenar" at bounding box center [91, 107] width 5 height 5
radio input "true"
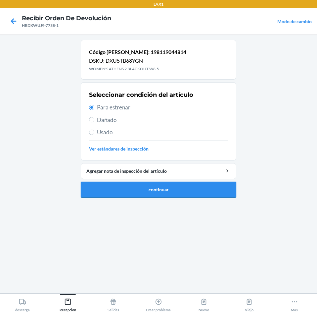
click at [151, 186] on button "continuar" at bounding box center [159, 189] width 156 height 16
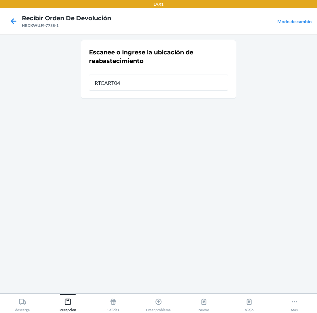
type input "RTCART040"
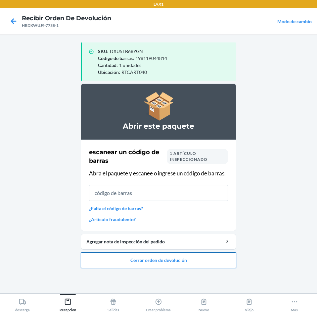
click at [213, 256] on button "Cerrar orden de devolución" at bounding box center [159, 260] width 156 height 16
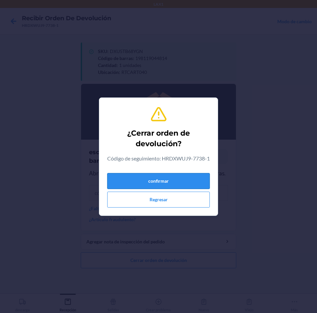
click at [195, 187] on button "confirmar" at bounding box center [158, 181] width 103 height 16
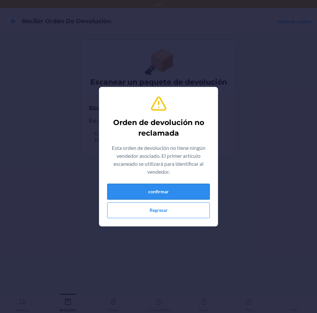
click at [194, 192] on button "confirmar" at bounding box center [158, 191] width 103 height 16
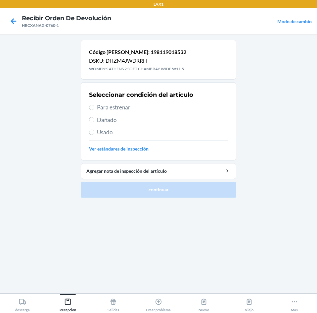
click at [107, 107] on span "Para estrenar" at bounding box center [162, 107] width 131 height 9
click at [94, 107] on input "Para estrenar" at bounding box center [91, 107] width 5 height 5
radio input "true"
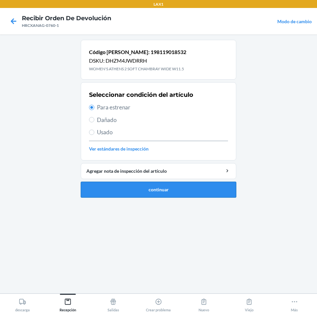
click at [151, 195] on button "continuar" at bounding box center [159, 189] width 156 height 16
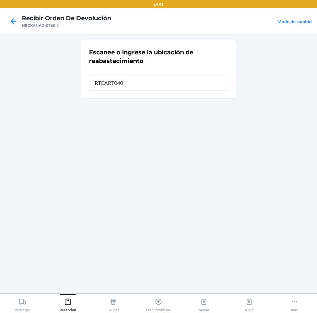
type input "RTCART040"
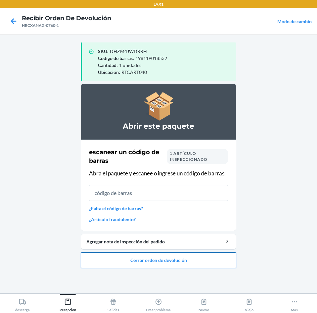
click at [217, 260] on button "Cerrar orden de devolución" at bounding box center [159, 260] width 156 height 16
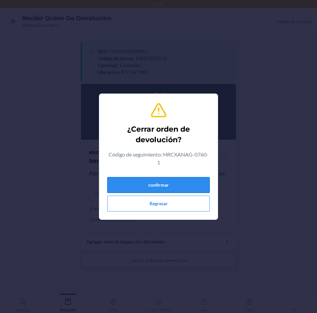
click at [204, 179] on button "confirmar" at bounding box center [158, 185] width 103 height 16
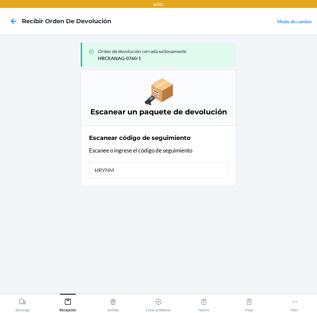
type input "HRYNMD"
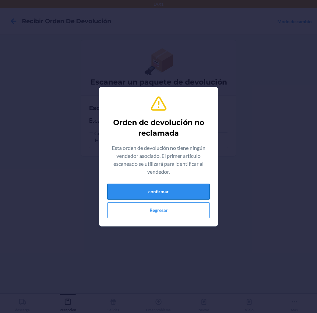
click at [197, 189] on button "confirmar" at bounding box center [158, 191] width 103 height 16
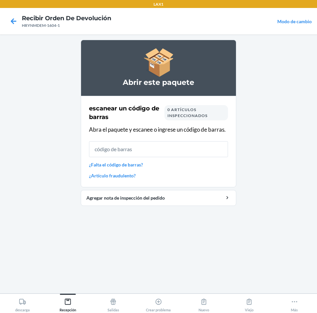
click at [166, 147] on input "text" at bounding box center [158, 149] width 139 height 16
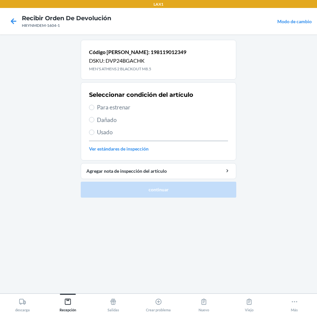
click at [104, 110] on span "Para estrenar" at bounding box center [162, 107] width 131 height 9
click at [94, 110] on input "Para estrenar" at bounding box center [91, 107] width 5 height 5
radio input "true"
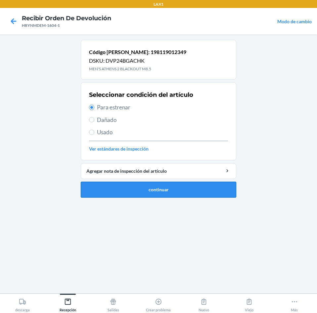
click at [143, 190] on button "continuar" at bounding box center [159, 189] width 156 height 16
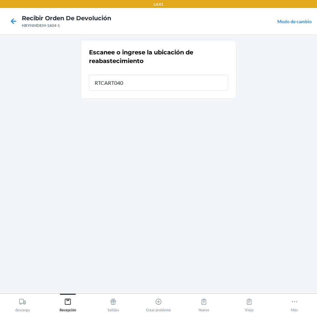
type input "RTCART040"
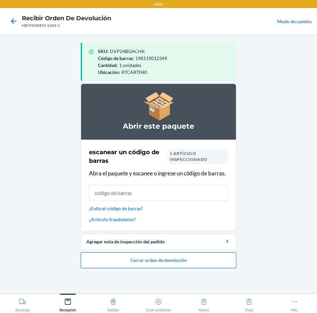
drag, startPoint x: 216, startPoint y: 260, endPoint x: 213, endPoint y: 256, distance: 5.0
click at [214, 258] on button "Cerrar orden de devolución" at bounding box center [159, 260] width 156 height 16
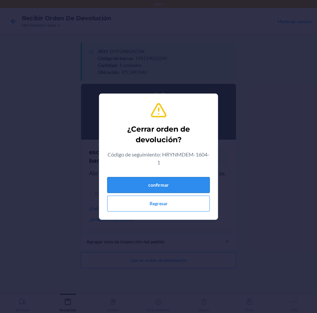
click at [191, 185] on button "confirmar" at bounding box center [158, 185] width 103 height 16
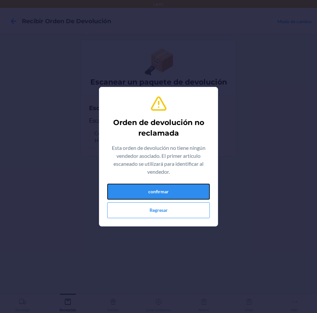
click at [191, 185] on button "confirmar" at bounding box center [158, 191] width 103 height 16
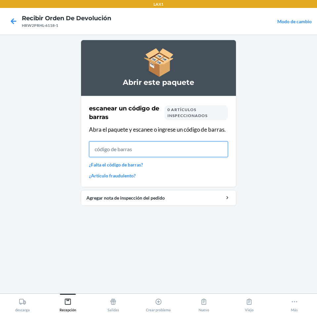
click at [218, 150] on input "text" at bounding box center [158, 149] width 139 height 16
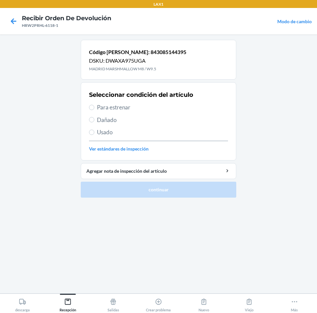
click at [94, 104] on label "Para estrenar" at bounding box center [158, 107] width 139 height 9
click at [94, 105] on input "Para estrenar" at bounding box center [91, 107] width 5 height 5
radio input "true"
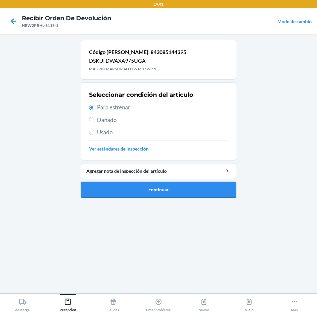
click at [141, 187] on button "continuar" at bounding box center [159, 189] width 156 height 16
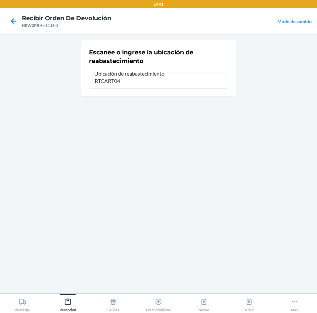
type input "RTCART040"
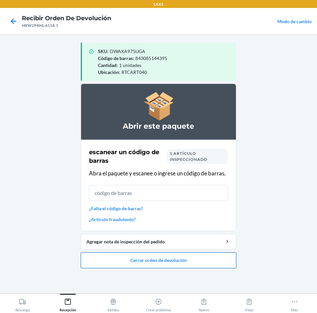
click at [148, 259] on button "Cerrar orden de devolución" at bounding box center [159, 260] width 156 height 16
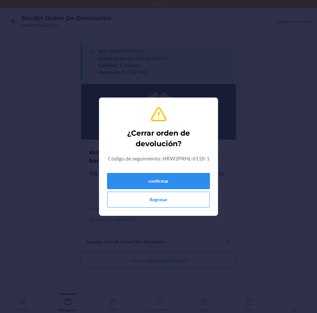
click at [165, 179] on button "confirmar" at bounding box center [158, 181] width 103 height 16
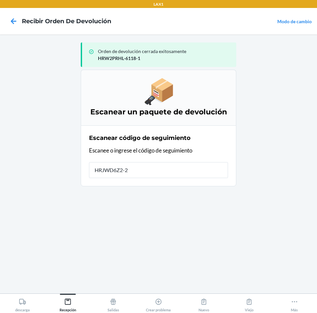
type input "HRJWD6Z2-22"
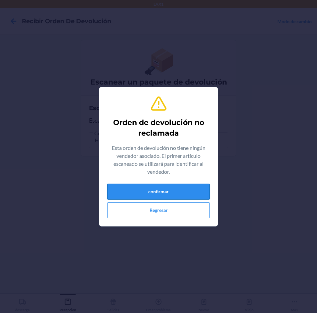
click at [168, 188] on button "confirmar" at bounding box center [158, 191] width 103 height 16
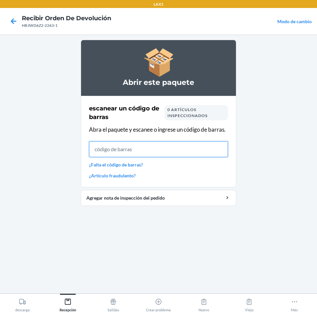
click at [127, 152] on input "text" at bounding box center [158, 149] width 139 height 16
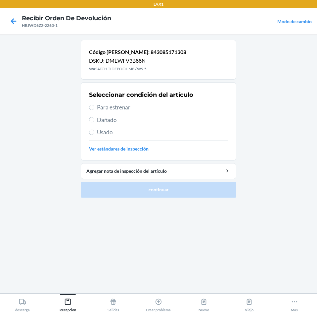
click at [92, 104] on label "Para estrenar" at bounding box center [158, 107] width 139 height 9
click at [92, 105] on input "Para estrenar" at bounding box center [91, 107] width 5 height 5
radio input "true"
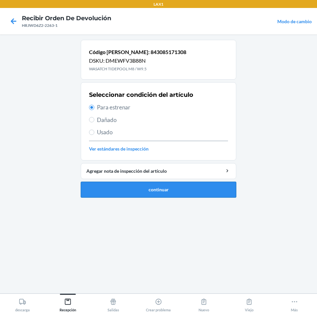
click at [153, 191] on button "continuar" at bounding box center [159, 189] width 156 height 16
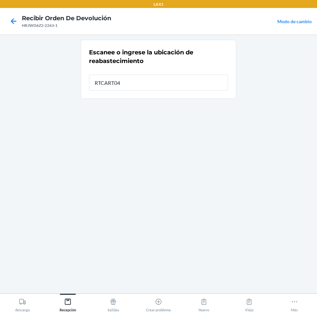
type input "RTCART040"
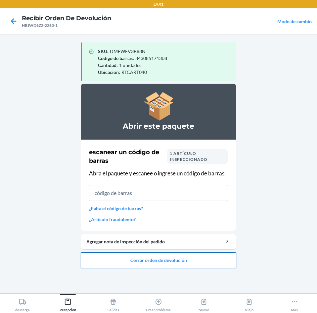
click at [171, 260] on button "Cerrar orden de devolución" at bounding box center [159, 260] width 156 height 16
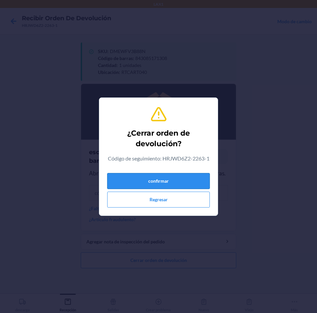
click at [193, 183] on button "confirmar" at bounding box center [158, 181] width 103 height 16
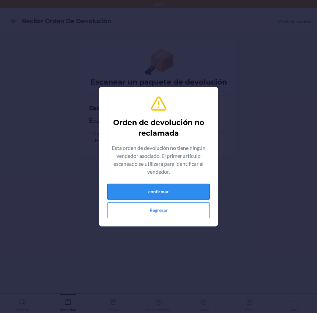
click at [187, 185] on button "confirmar" at bounding box center [158, 191] width 103 height 16
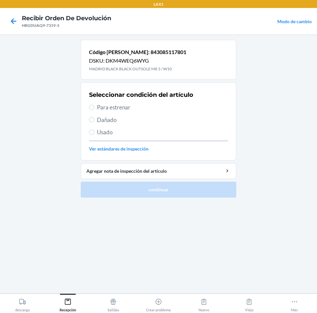
click at [99, 108] on span "Para estrenar" at bounding box center [162, 107] width 131 height 9
click at [94, 108] on input "Para estrenar" at bounding box center [91, 107] width 5 height 5
radio input "true"
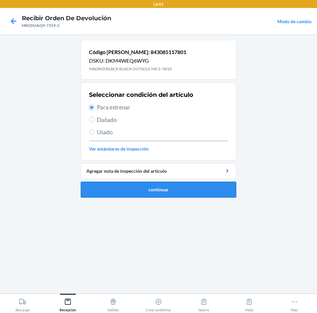
click at [147, 188] on button "continuar" at bounding box center [159, 189] width 156 height 16
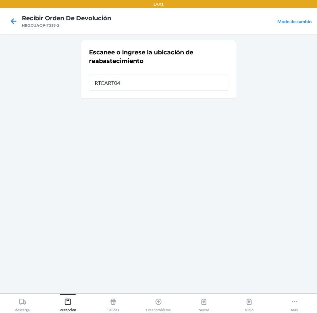
type input "RTCART040"
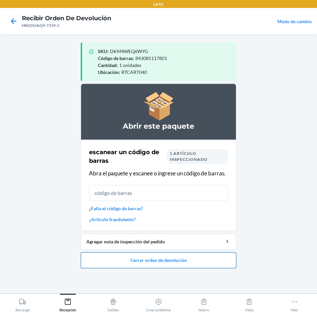
click at [197, 253] on button "Cerrar orden de devolución" at bounding box center [159, 260] width 156 height 16
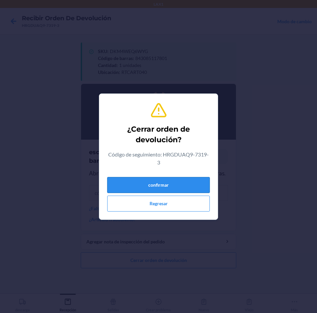
click at [191, 179] on button "confirmar" at bounding box center [158, 185] width 103 height 16
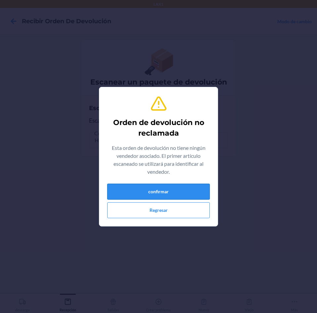
click at [200, 189] on button "confirmar" at bounding box center [158, 191] width 103 height 16
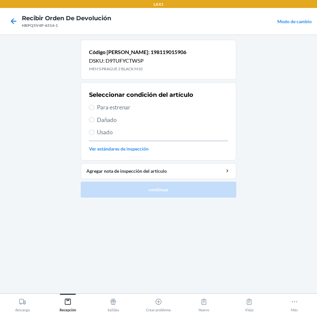
click at [96, 107] on label "Para estrenar" at bounding box center [158, 107] width 139 height 9
click at [94, 107] on input "Para estrenar" at bounding box center [91, 107] width 5 height 5
radio input "true"
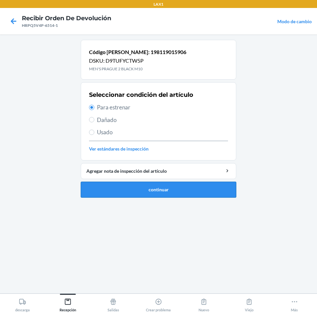
click at [161, 196] on button "continuar" at bounding box center [159, 189] width 156 height 16
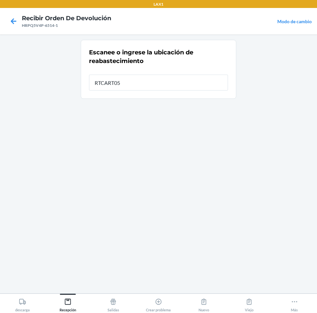
type input "RTCART054"
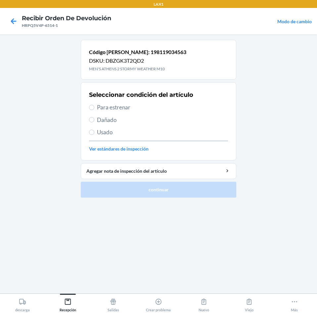
click at [101, 111] on span "Para estrenar" at bounding box center [162, 107] width 131 height 9
click at [94, 110] on input "Para estrenar" at bounding box center [91, 107] width 5 height 5
radio input "true"
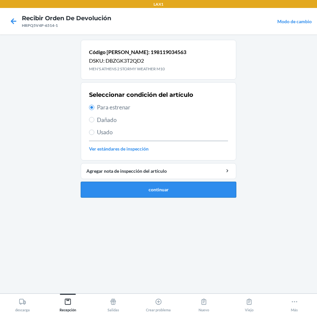
click at [143, 193] on button "continuar" at bounding box center [159, 189] width 156 height 16
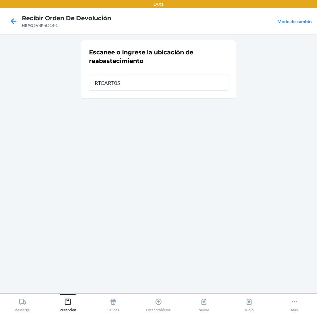
type input "RTCART054"
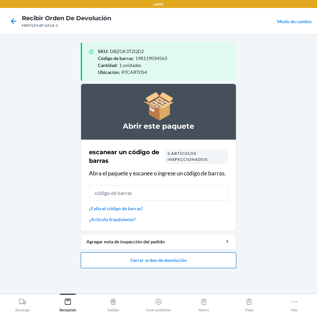
click at [221, 263] on button "Cerrar orden de devolución" at bounding box center [159, 260] width 156 height 16
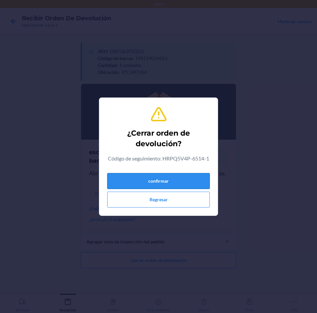
click at [197, 180] on button "confirmar" at bounding box center [158, 181] width 103 height 16
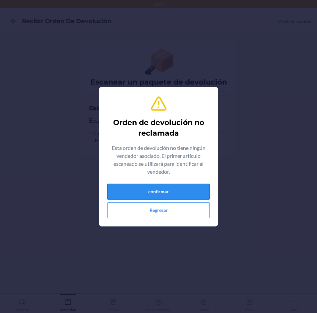
click at [200, 188] on button "confirmar" at bounding box center [158, 191] width 103 height 16
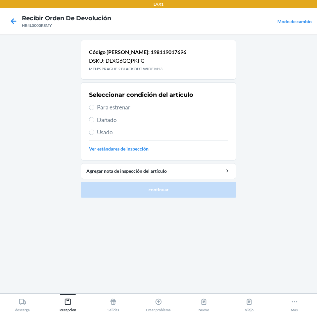
click at [101, 107] on span "Para estrenar" at bounding box center [162, 107] width 131 height 9
click at [94, 107] on input "Para estrenar" at bounding box center [91, 107] width 5 height 5
radio input "true"
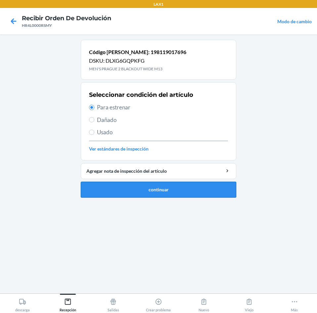
click at [166, 189] on button "continuar" at bounding box center [159, 189] width 156 height 16
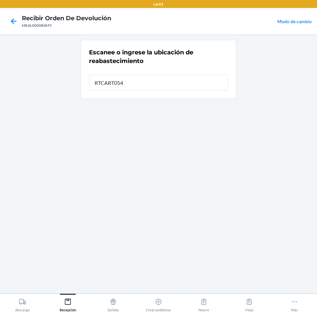
type input "RTCART054"
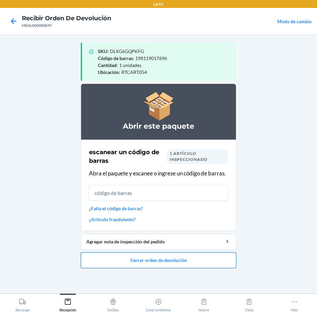
click at [156, 261] on button "Cerrar orden de devolución" at bounding box center [159, 260] width 156 height 16
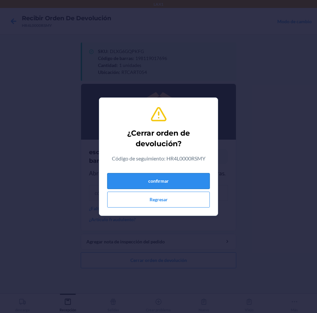
click at [206, 181] on button "confirmar" at bounding box center [158, 181] width 103 height 16
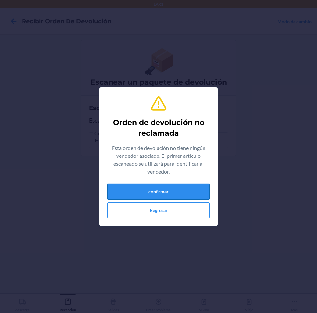
click at [205, 186] on button "confirmar" at bounding box center [158, 191] width 103 height 16
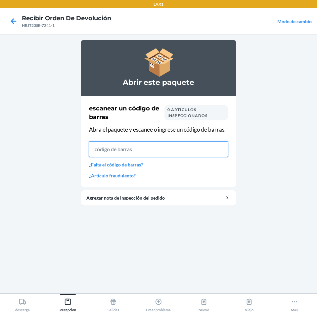
click at [155, 155] on input "text" at bounding box center [158, 149] width 139 height 16
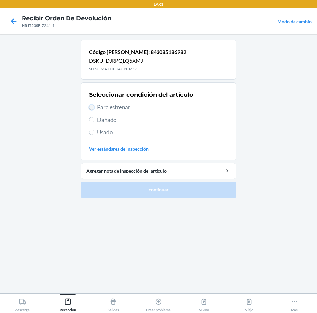
click at [92, 109] on input "Para estrenar" at bounding box center [91, 107] width 5 height 5
radio input "true"
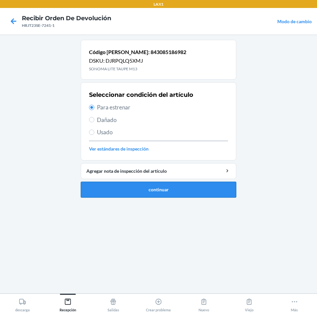
click at [176, 192] on button "continuar" at bounding box center [159, 189] width 156 height 16
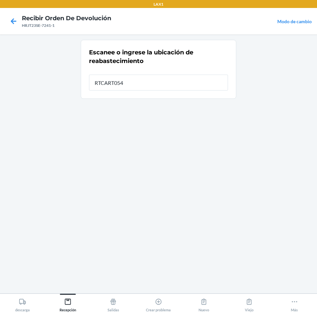
type input "RTCART054"
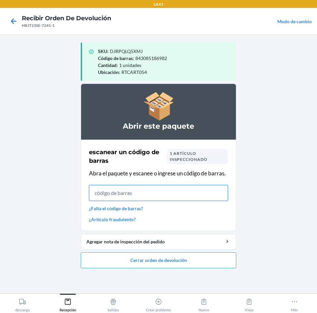
click at [148, 191] on input "text" at bounding box center [158, 193] width 139 height 16
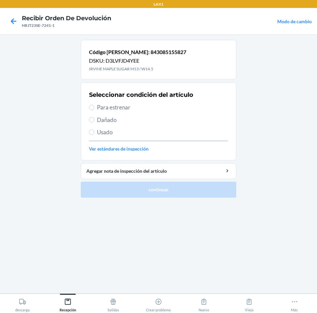
click at [108, 130] on span "Usado" at bounding box center [162, 132] width 131 height 9
click at [94, 130] on input "Usado" at bounding box center [91, 131] width 5 height 5
radio input "true"
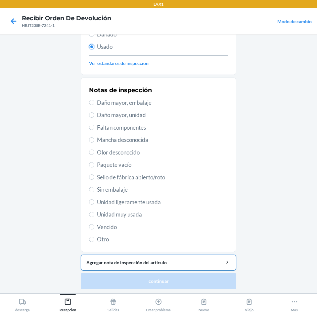
scroll to position [86, 0]
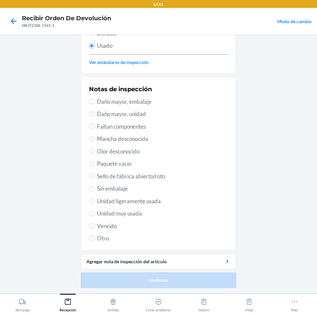
click at [118, 213] on span "Unidad muy usada" at bounding box center [162, 213] width 131 height 9
click at [94, 213] on input "Unidad muy usada" at bounding box center [91, 213] width 5 height 5
radio input "true"
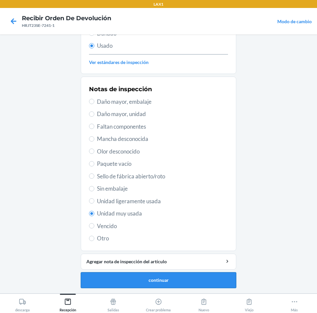
click at [140, 278] on button "continuar" at bounding box center [159, 280] width 156 height 16
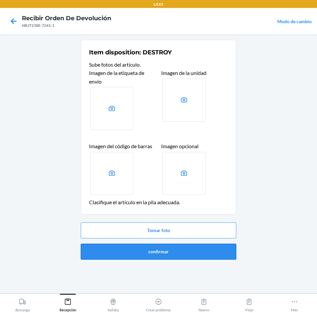
click at [198, 245] on button "confirmar" at bounding box center [159, 251] width 156 height 16
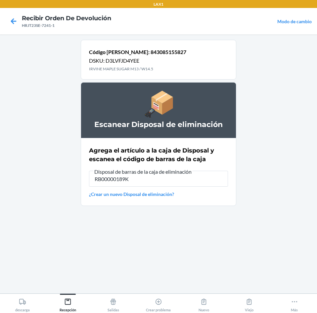
type input "RB00000189K"
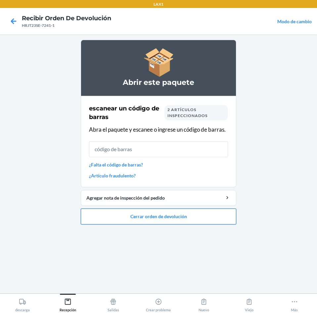
click at [205, 215] on button "Cerrar orden de devolución" at bounding box center [159, 216] width 156 height 16
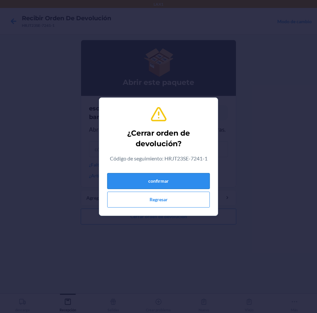
click at [195, 183] on button "confirmar" at bounding box center [158, 181] width 103 height 16
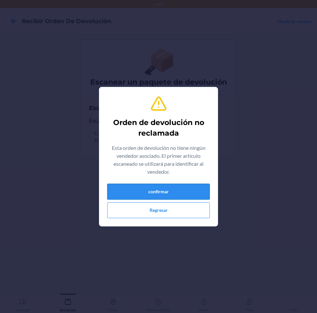
click at [196, 189] on button "confirmar" at bounding box center [158, 191] width 103 height 16
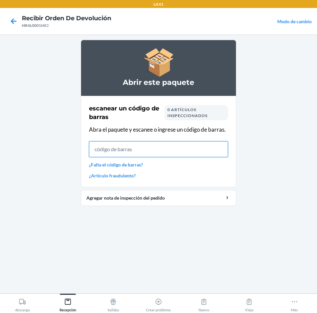
click at [204, 151] on input "text" at bounding box center [158, 149] width 139 height 16
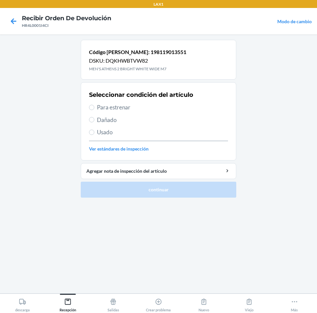
click at [104, 109] on span "Para estrenar" at bounding box center [162, 107] width 131 height 9
click at [94, 109] on input "Para estrenar" at bounding box center [91, 107] width 5 height 5
radio input "true"
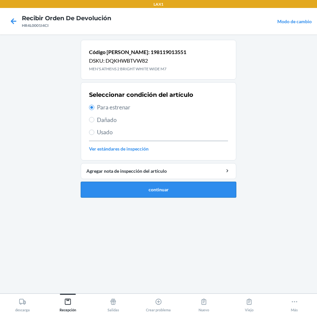
click at [172, 190] on button "continuar" at bounding box center [159, 189] width 156 height 16
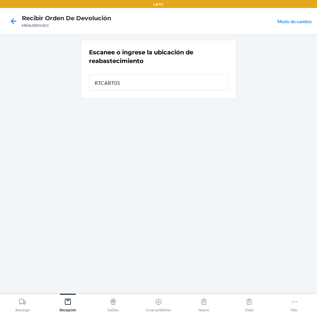
type input "RTCART054"
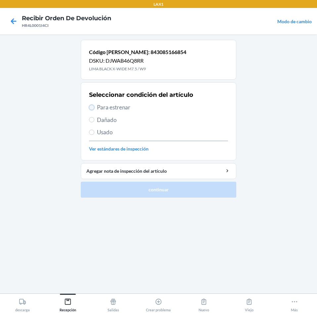
click at [91, 107] on input "Para estrenar" at bounding box center [91, 107] width 5 height 5
radio input "true"
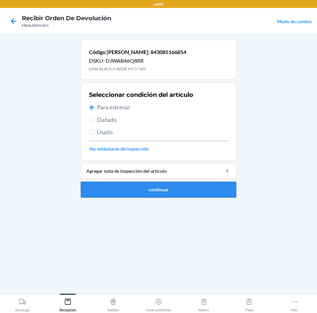
click at [129, 186] on button "continuar" at bounding box center [159, 189] width 156 height 16
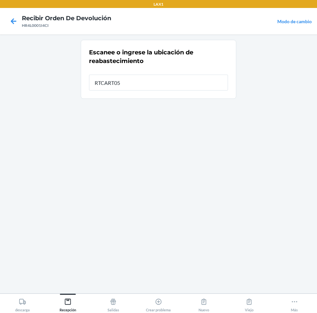
type input "RTCART054"
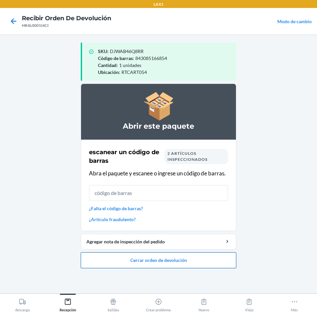
click at [133, 264] on button "Cerrar orden de devolución" at bounding box center [159, 260] width 156 height 16
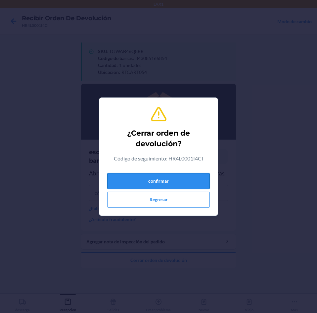
click at [172, 184] on button "confirmar" at bounding box center [158, 181] width 103 height 16
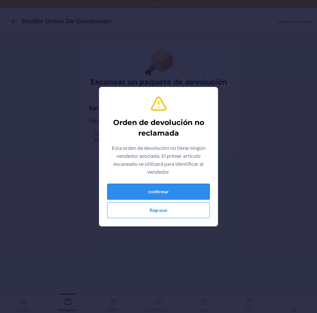
click at [149, 191] on button "confirmar" at bounding box center [158, 191] width 103 height 16
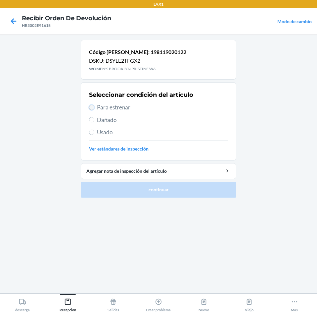
click at [93, 105] on input "Para estrenar" at bounding box center [91, 107] width 5 height 5
radio input "true"
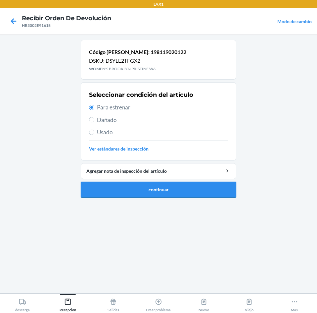
click at [203, 188] on button "continuar" at bounding box center [159, 189] width 156 height 16
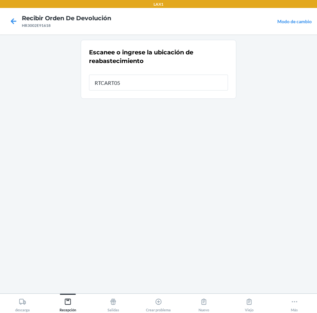
type input "RTCART054"
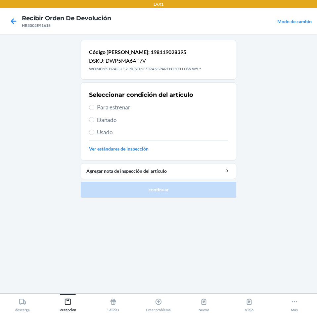
click at [94, 108] on label "Para estrenar" at bounding box center [158, 107] width 139 height 9
click at [94, 108] on input "Para estrenar" at bounding box center [91, 107] width 5 height 5
radio input "true"
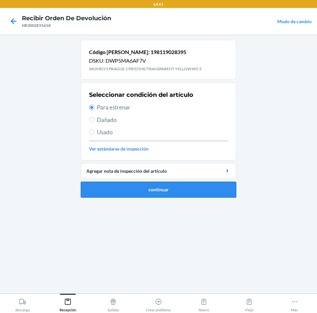
click at [125, 187] on button "continuar" at bounding box center [159, 189] width 156 height 16
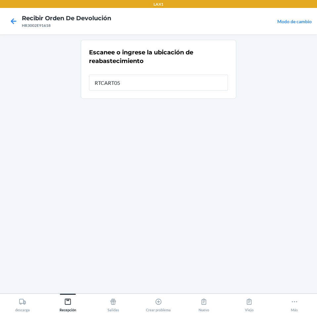
type input "RTCART054"
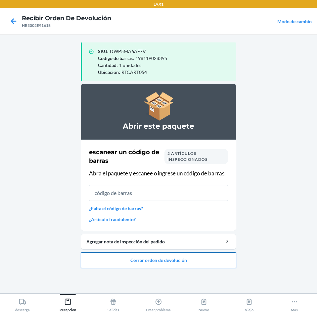
click at [208, 265] on button "Cerrar orden de devolución" at bounding box center [159, 260] width 156 height 16
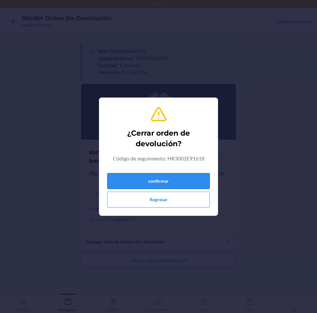
click at [190, 181] on button "confirmar" at bounding box center [158, 181] width 103 height 16
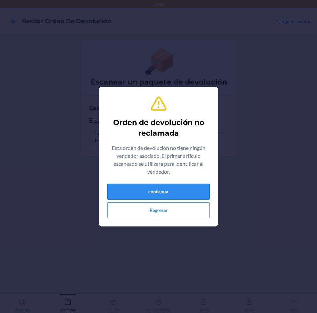
click at [184, 191] on button "confirmar" at bounding box center [158, 191] width 103 height 16
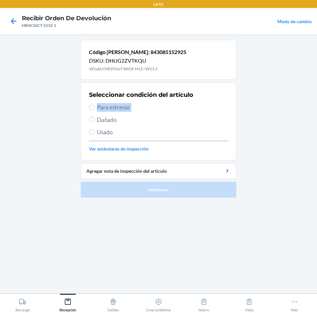
drag, startPoint x: 95, startPoint y: 111, endPoint x: 104, endPoint y: 119, distance: 12.9
click at [99, 117] on div "Seleccionar condición del artículo Para estrenar Dañado Usado Ver estándares de…" at bounding box center [158, 121] width 139 height 66
click at [96, 109] on label "Para estrenar" at bounding box center [158, 107] width 139 height 9
click at [94, 109] on input "Para estrenar" at bounding box center [91, 107] width 5 height 5
radio input "true"
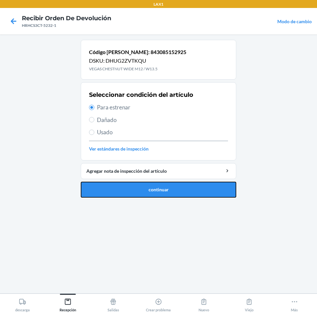
drag, startPoint x: 144, startPoint y: 191, endPoint x: 148, endPoint y: 176, distance: 15.4
click at [145, 191] on button "continuar" at bounding box center [159, 189] width 156 height 16
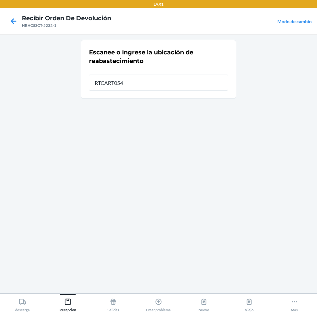
type input "RTCART054"
